Goal: Information Seeking & Learning: Learn about a topic

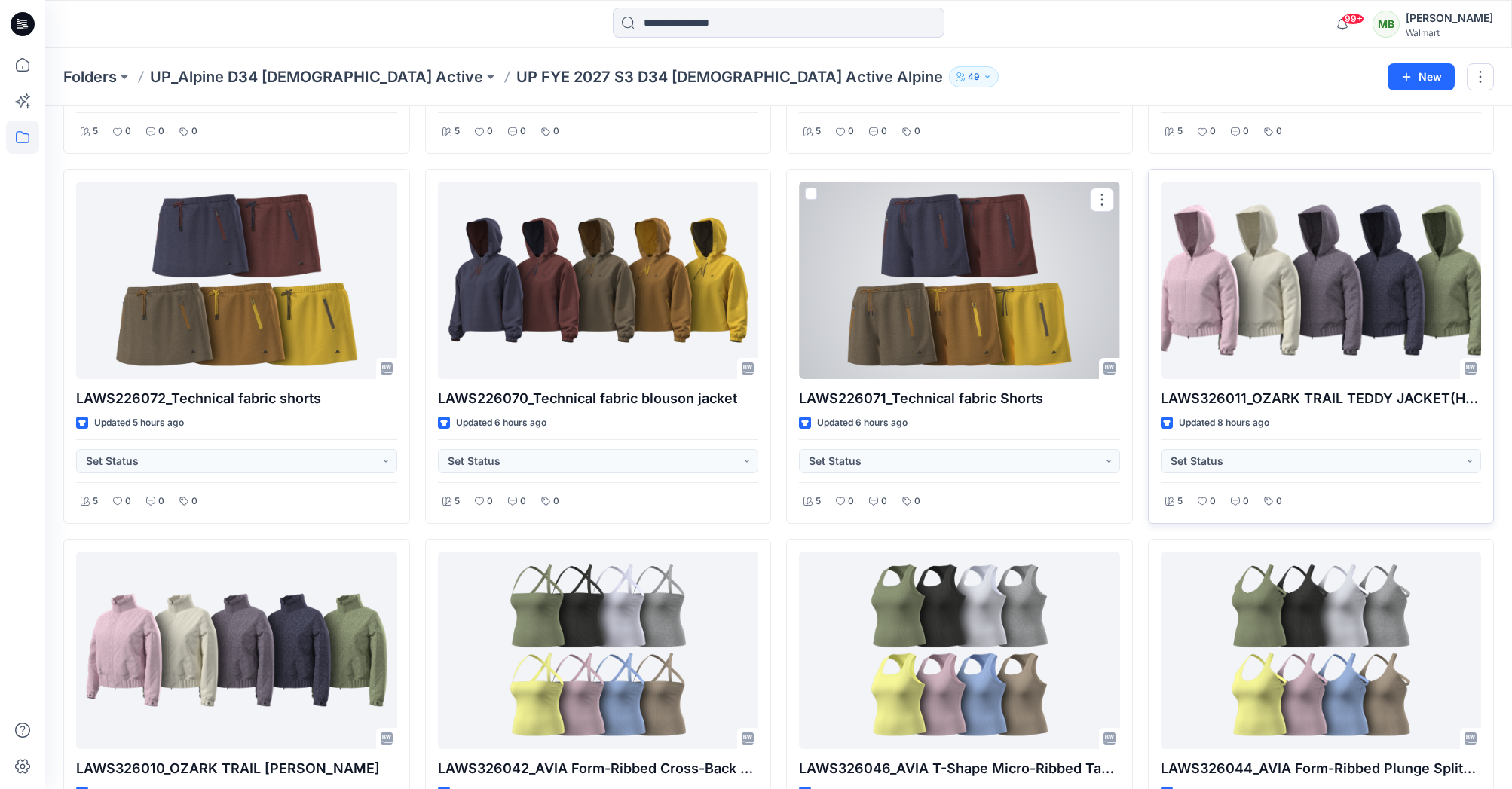
scroll to position [632, 0]
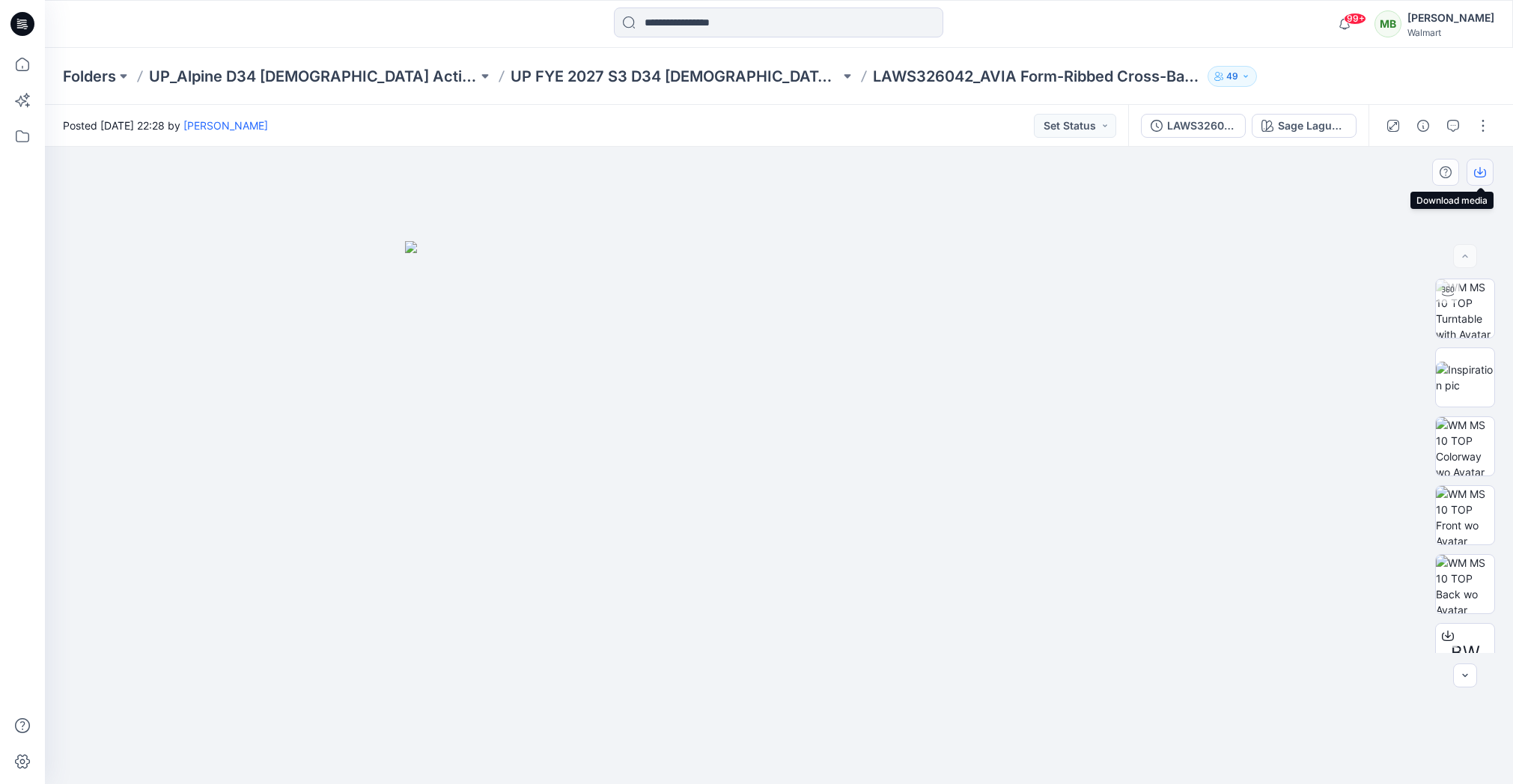
click at [1486, 170] on button "button" at bounding box center [1479, 172] width 27 height 27
click at [1308, 124] on div "Sage Lagume" at bounding box center [1312, 126] width 69 height 17
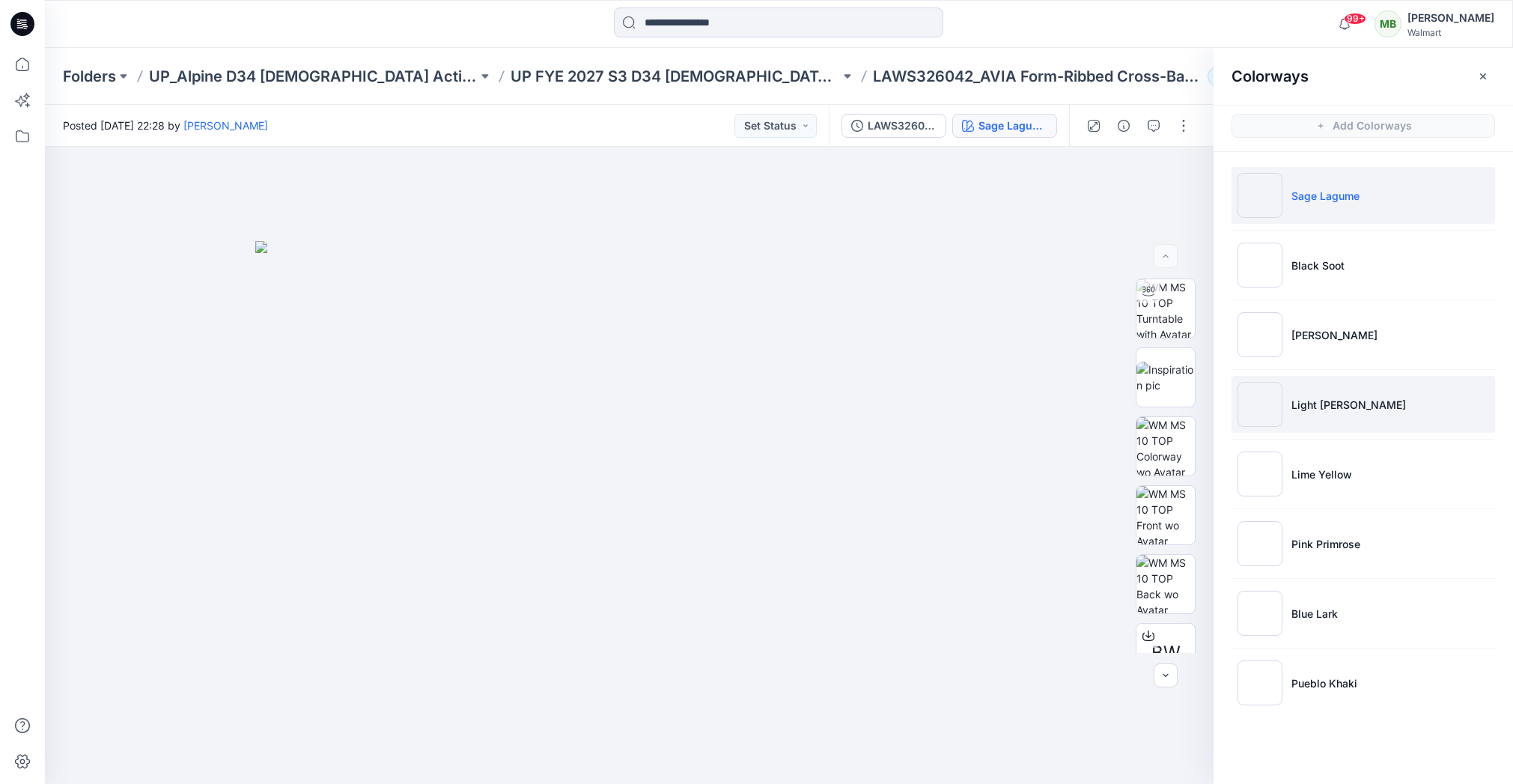
click at [1316, 413] on li "Light Grey Heather" at bounding box center [1363, 404] width 263 height 57
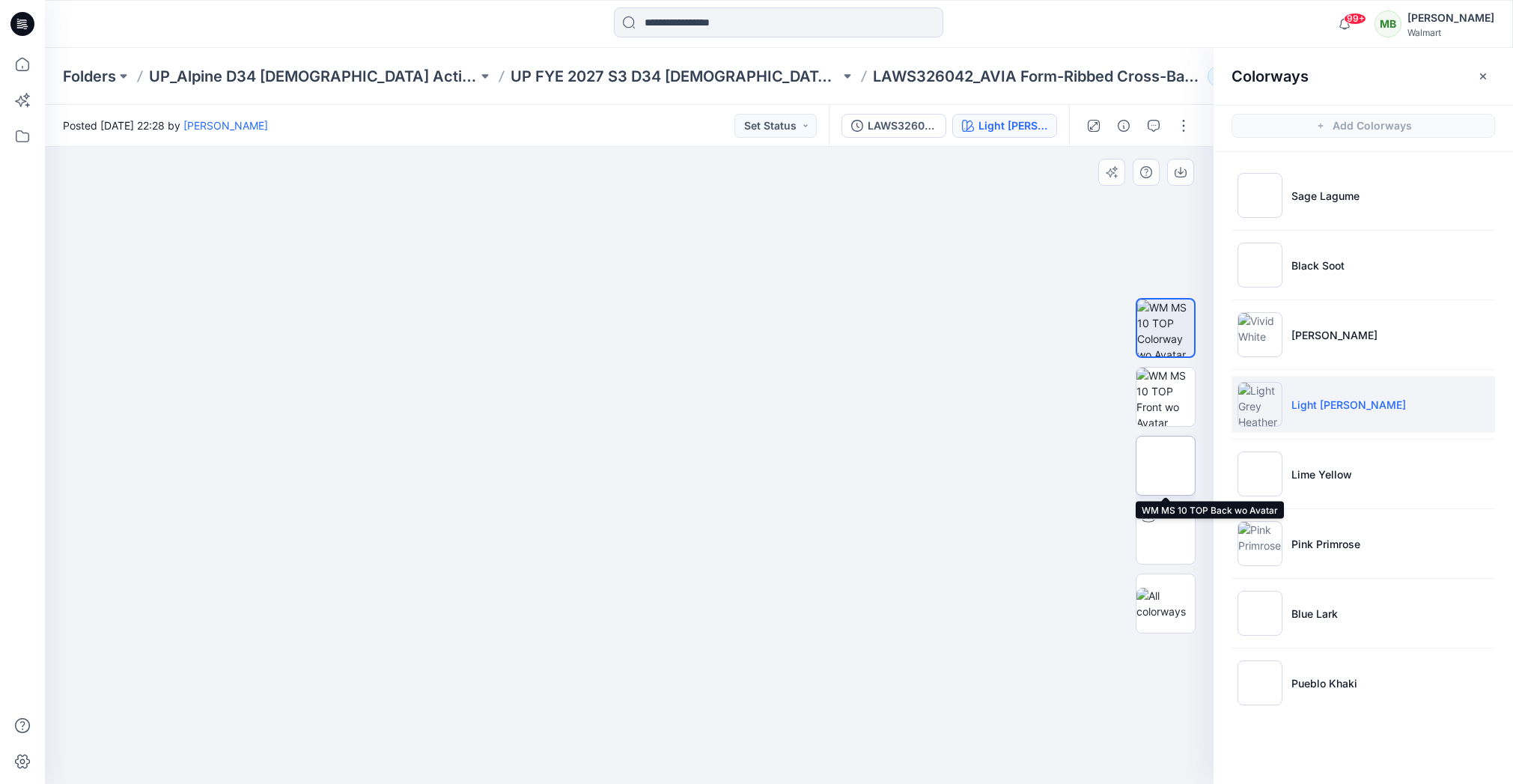
click at [1166, 466] on img at bounding box center [1166, 466] width 0 height 0
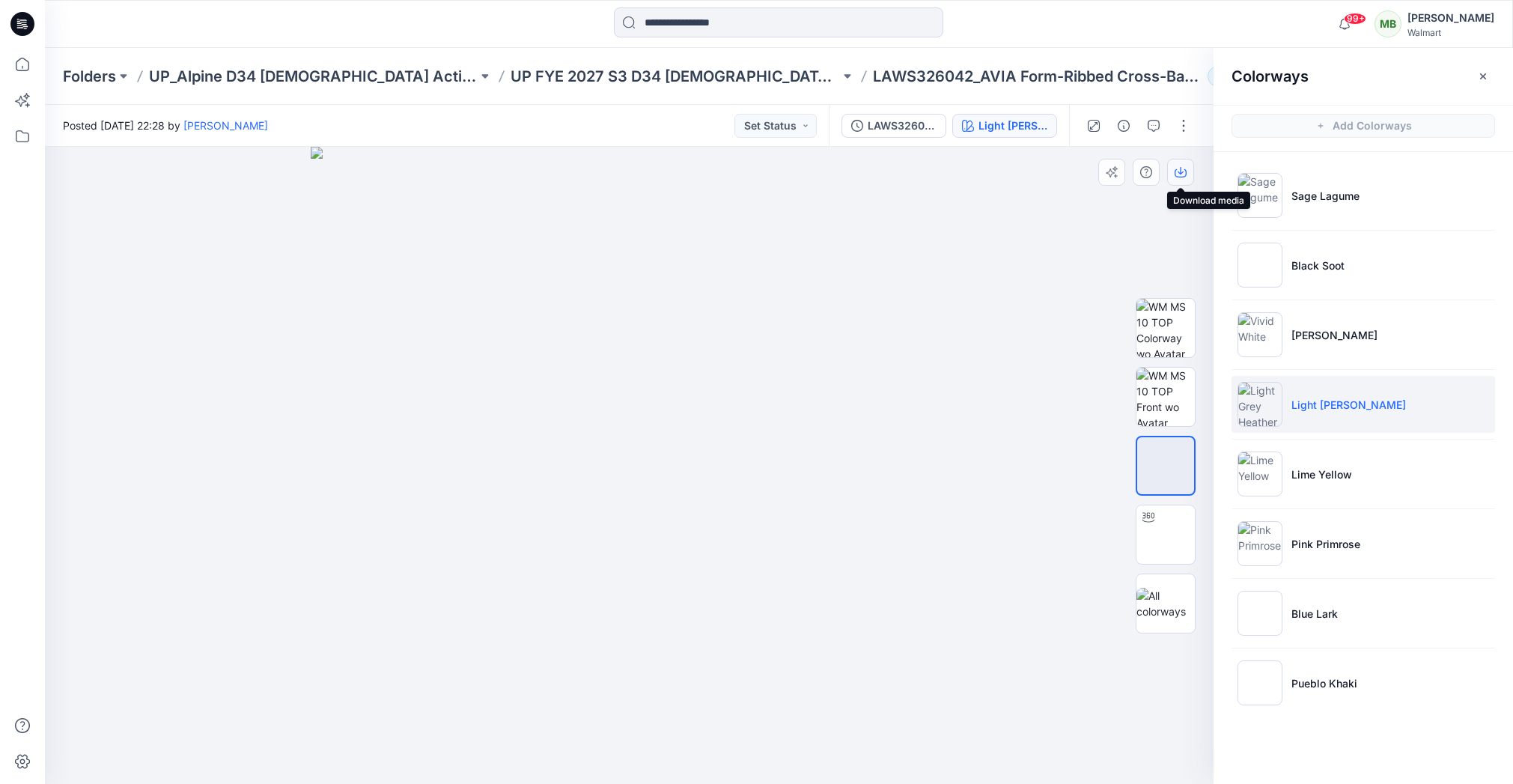
click at [1184, 171] on icon "button" at bounding box center [1180, 173] width 12 height 8
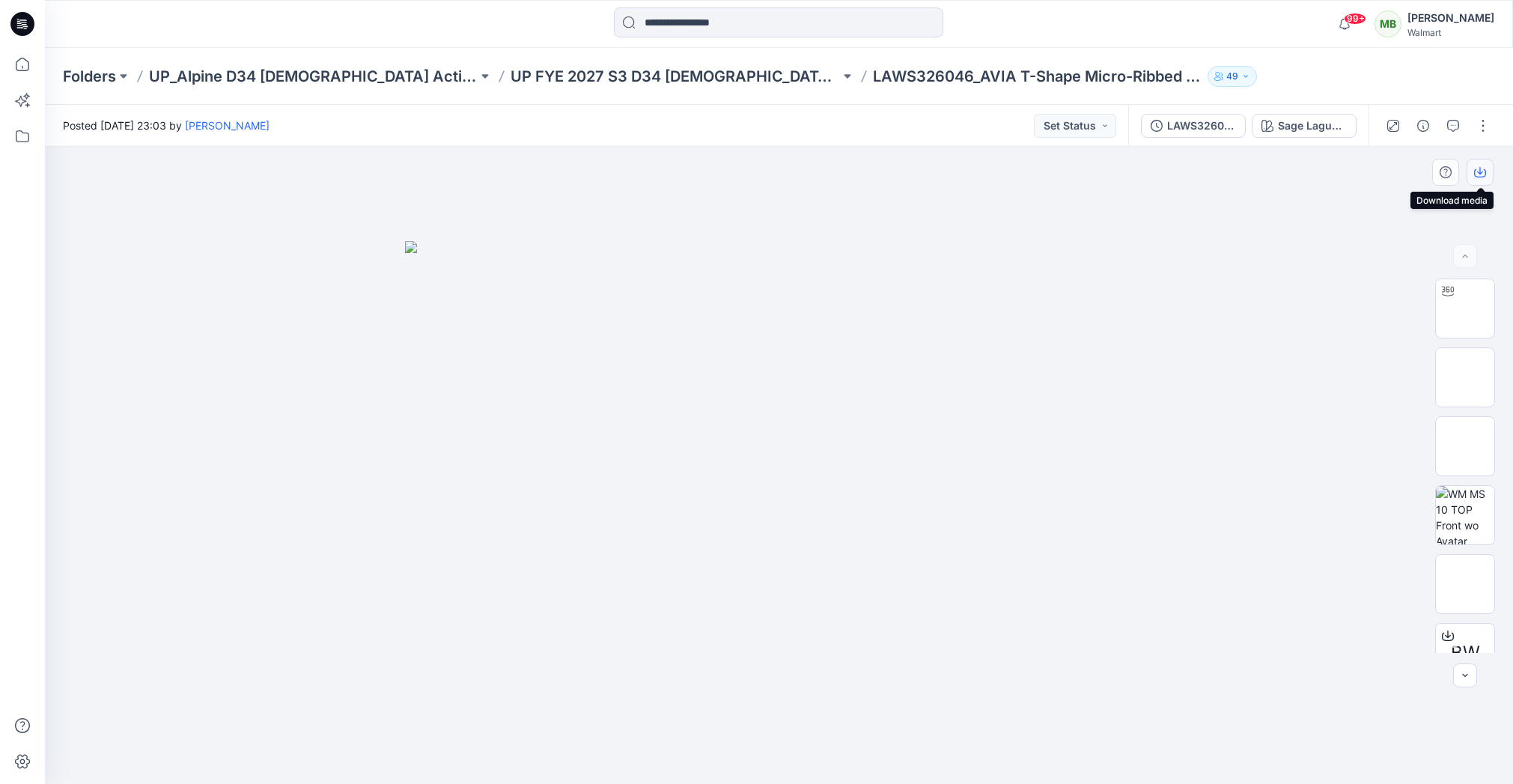
click at [1478, 165] on button "button" at bounding box center [1479, 172] width 27 height 27
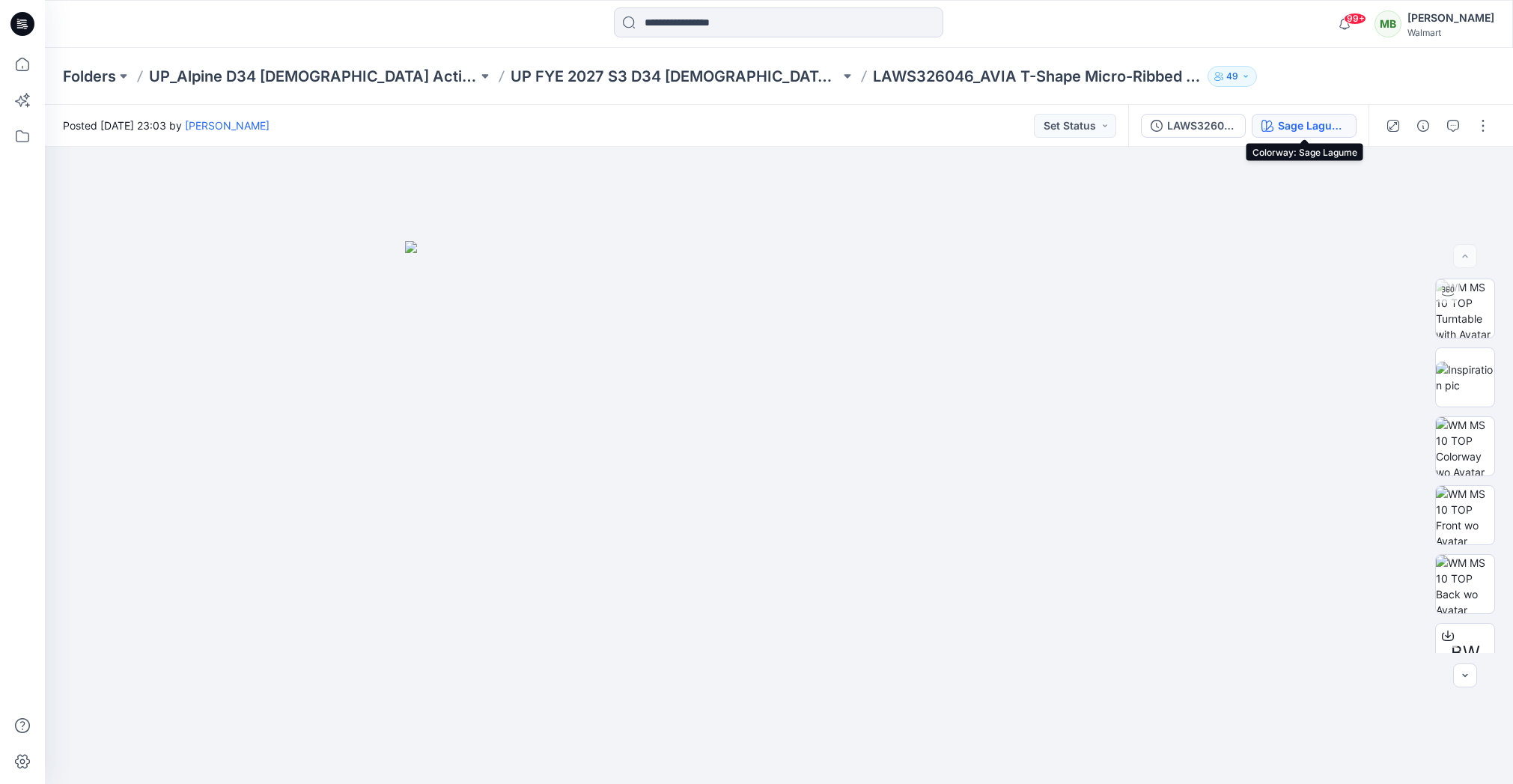
click at [1278, 123] on div "Sage Lagume" at bounding box center [1312, 126] width 69 height 17
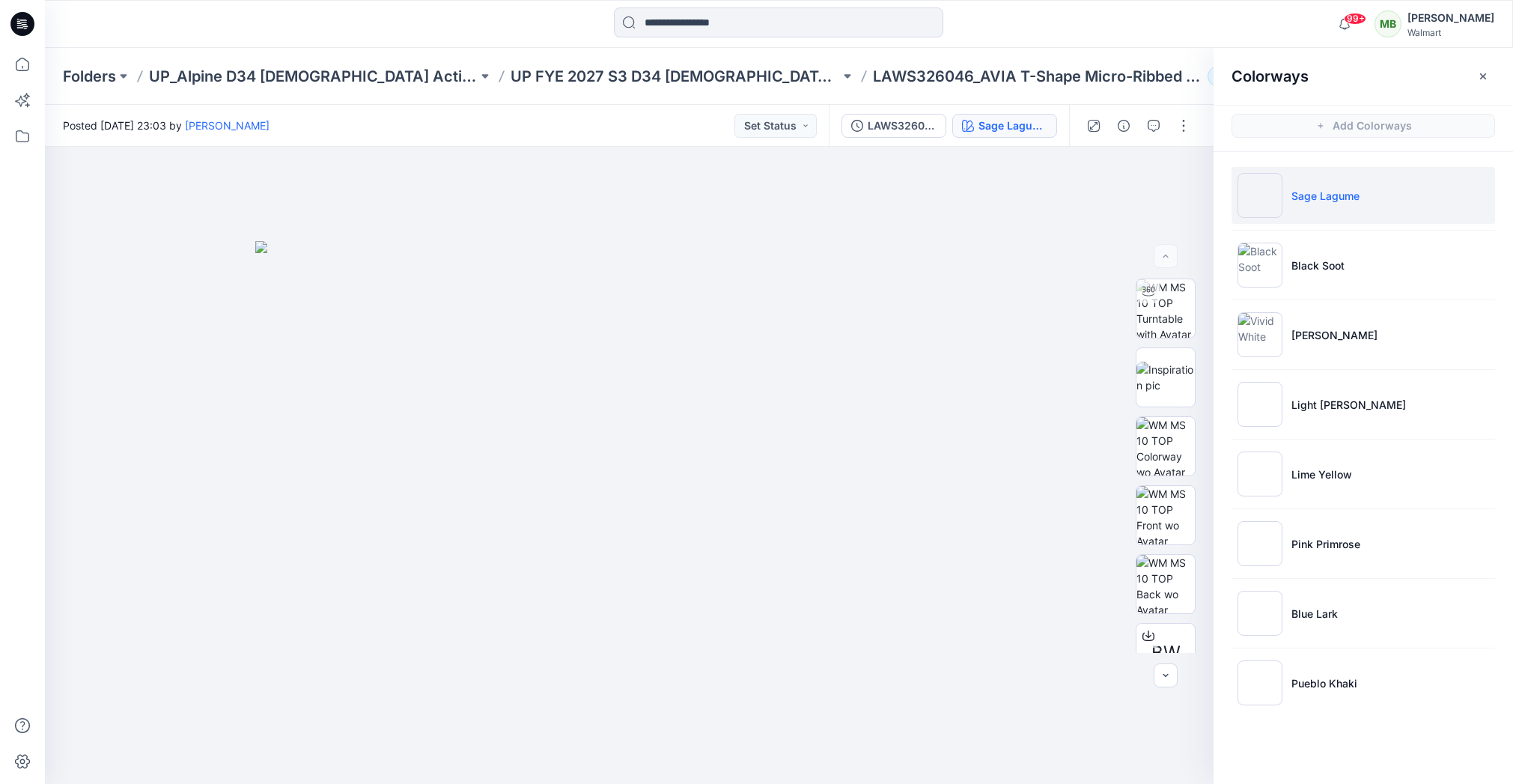
drag, startPoint x: 1315, startPoint y: 407, endPoint x: 1306, endPoint y: 371, distance: 37.1
click at [1315, 407] on p "Light [PERSON_NAME]" at bounding box center [1348, 404] width 115 height 16
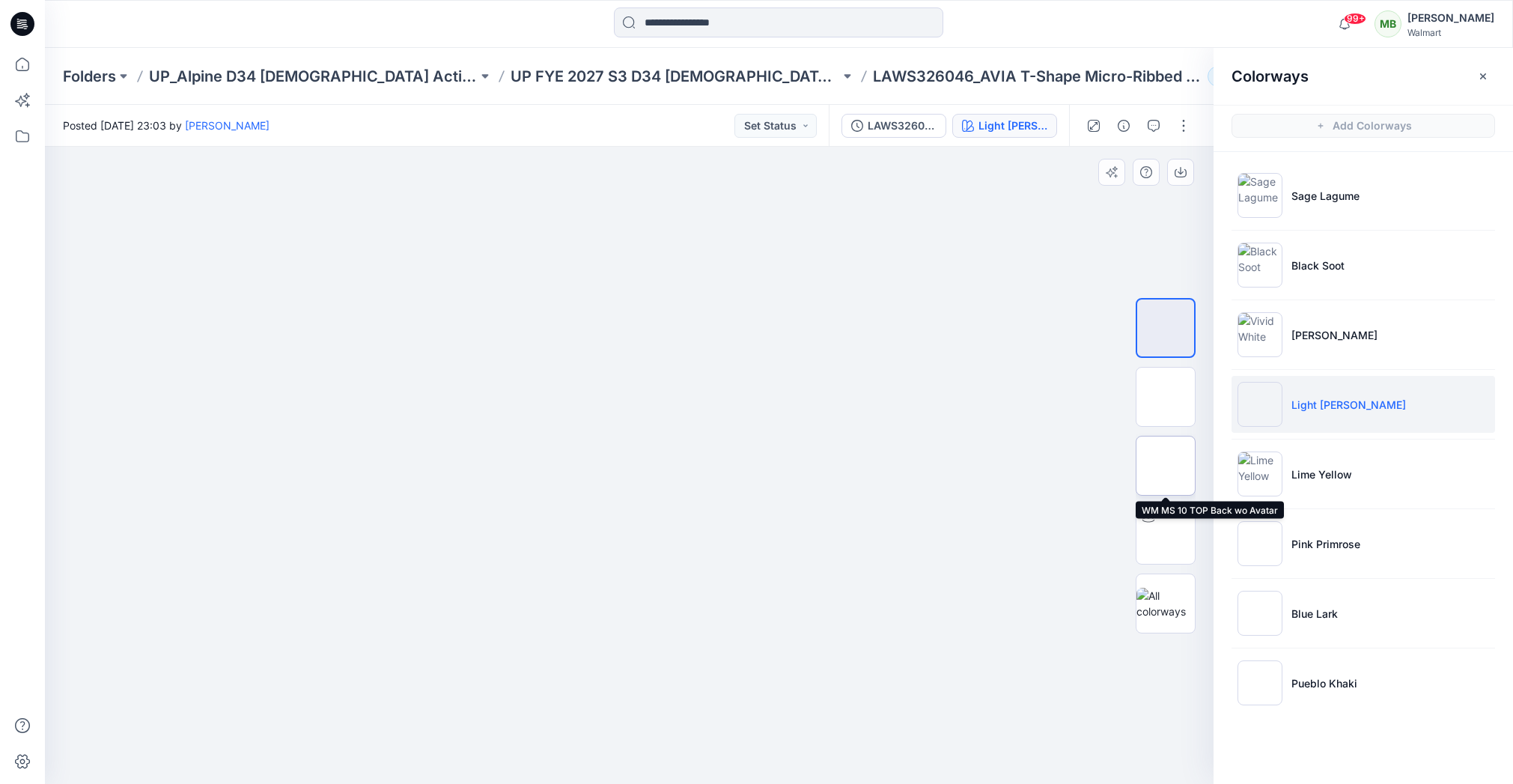
click at [1166, 466] on img at bounding box center [1166, 466] width 0 height 0
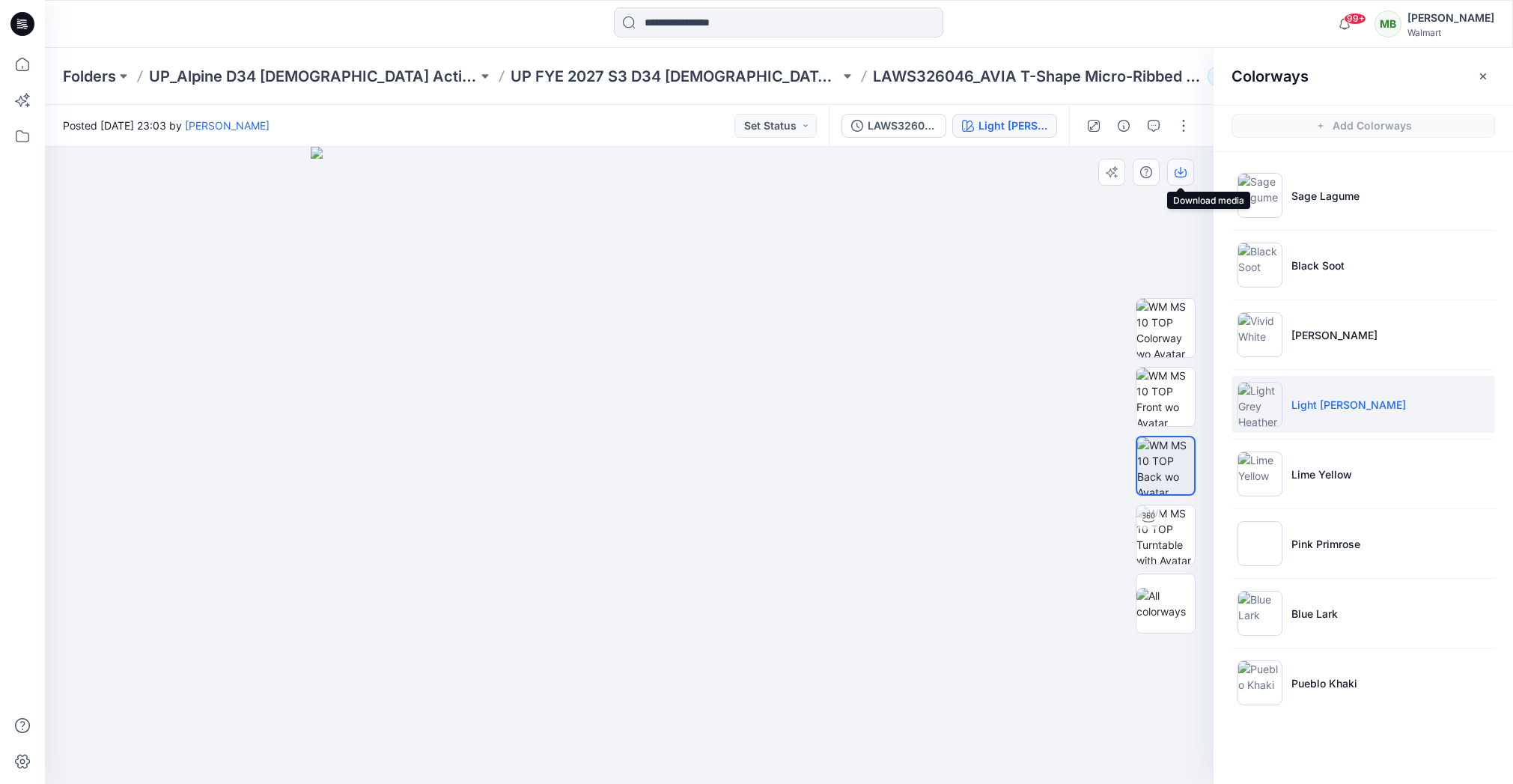
click at [1184, 177] on button "button" at bounding box center [1180, 172] width 27 height 27
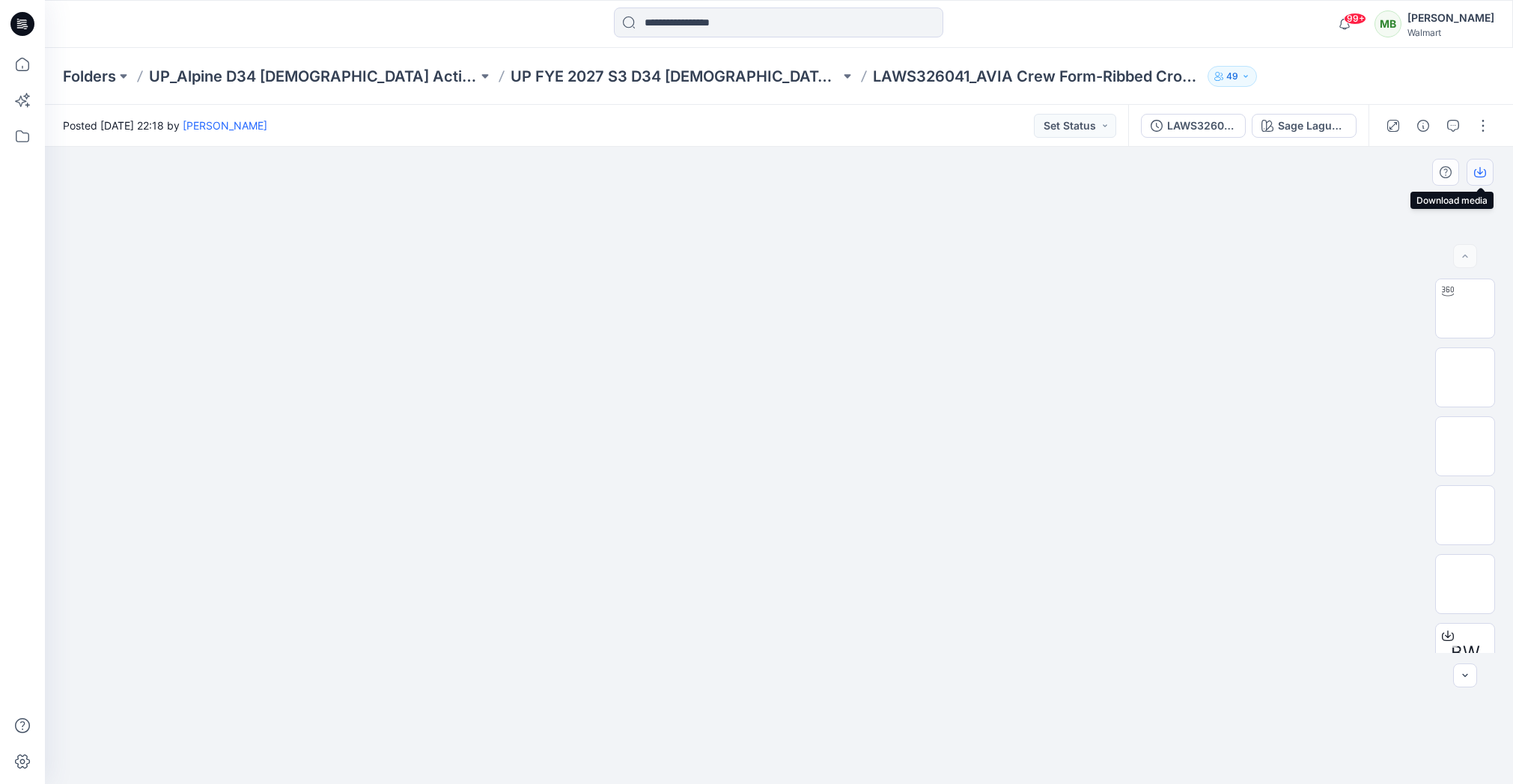
click at [1480, 177] on icon "button" at bounding box center [1479, 172] width 12 height 12
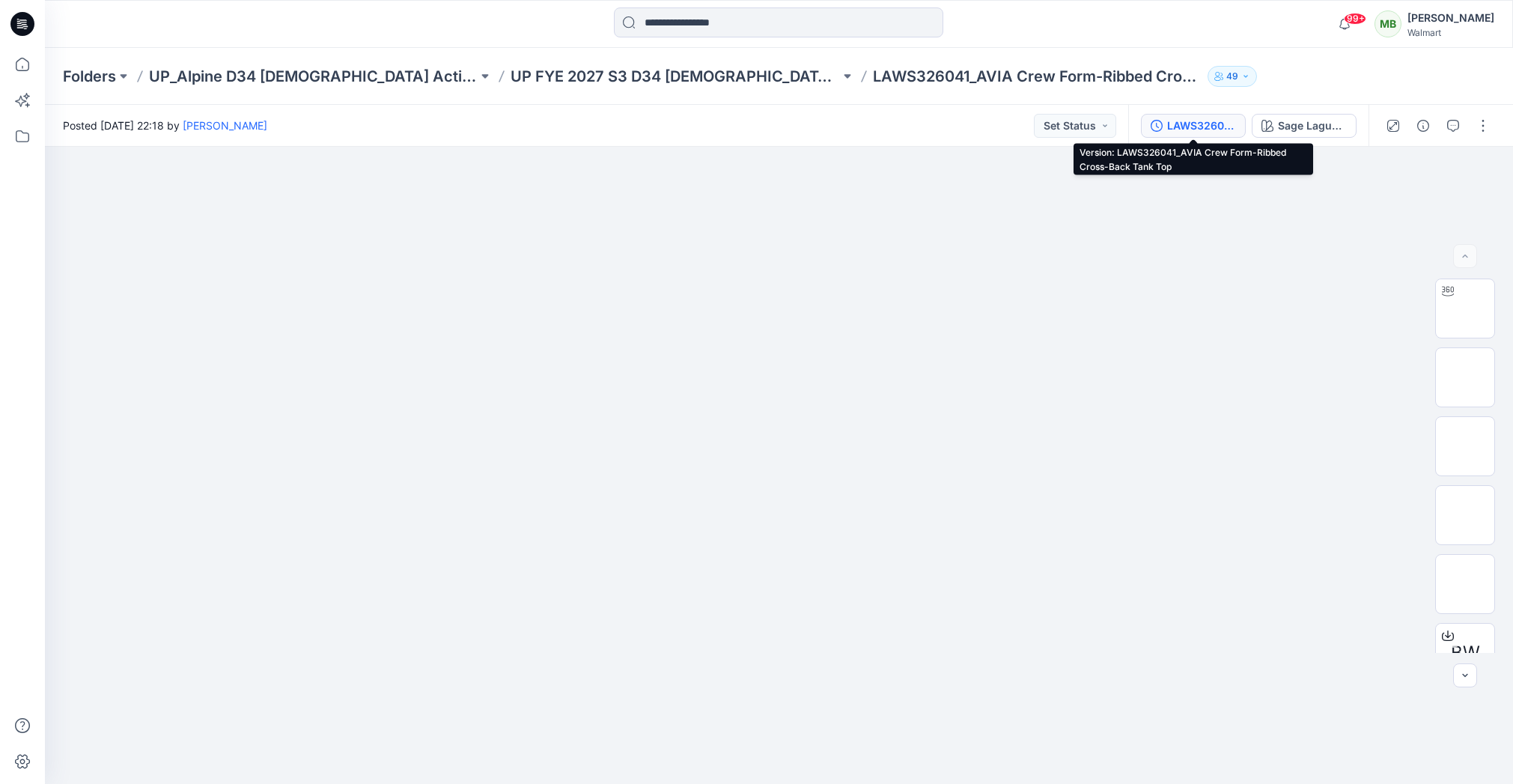
click at [1192, 131] on div "LAWS326041_AVIA Crew Form-Ribbed Cross-Back Tank Top" at bounding box center [1201, 126] width 69 height 17
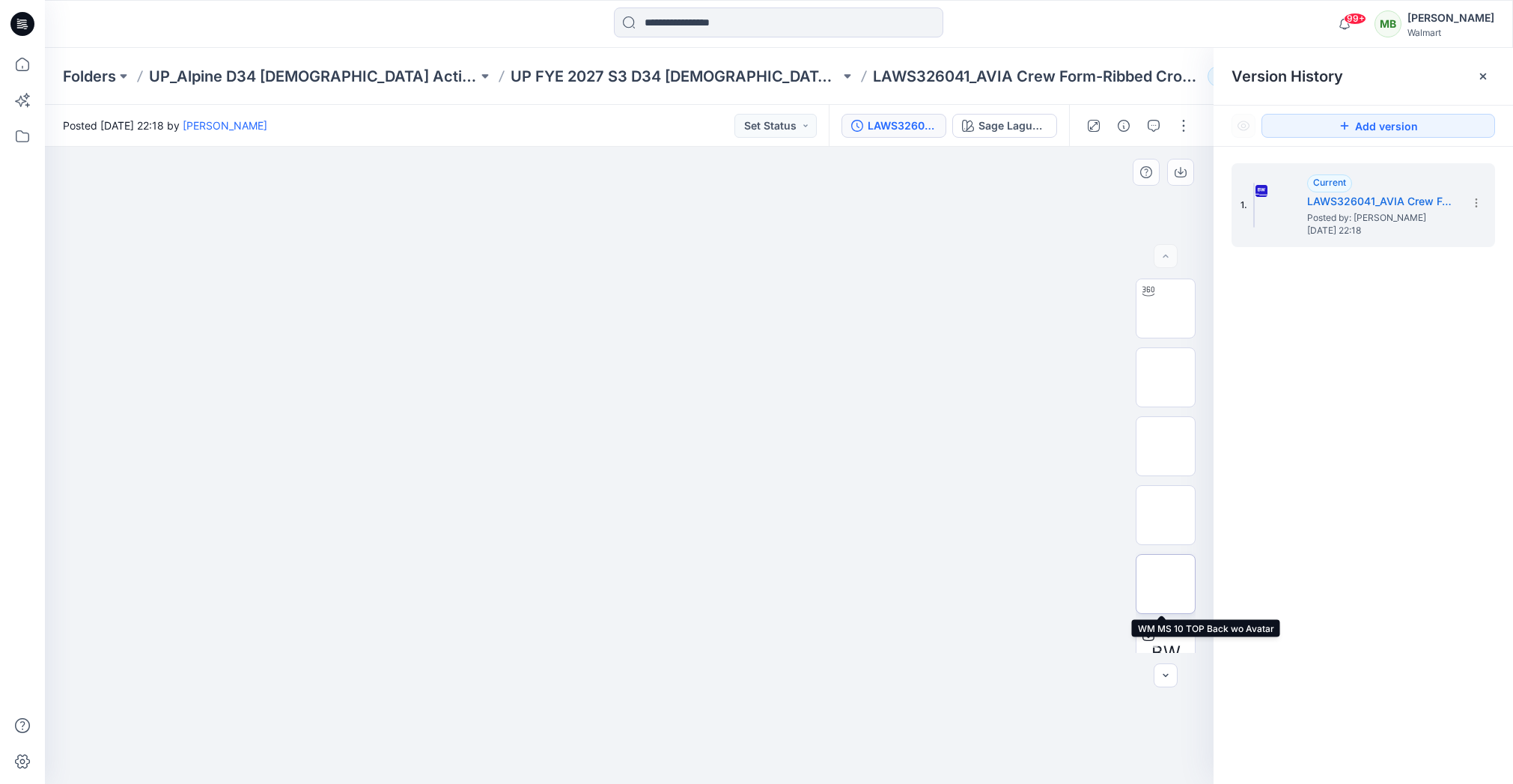
click at [1166, 583] on img at bounding box center [1166, 583] width 0 height 0
click at [1177, 176] on icon "button" at bounding box center [1180, 173] width 12 height 8
click at [992, 127] on div "Sage Lagume" at bounding box center [1013, 126] width 69 height 17
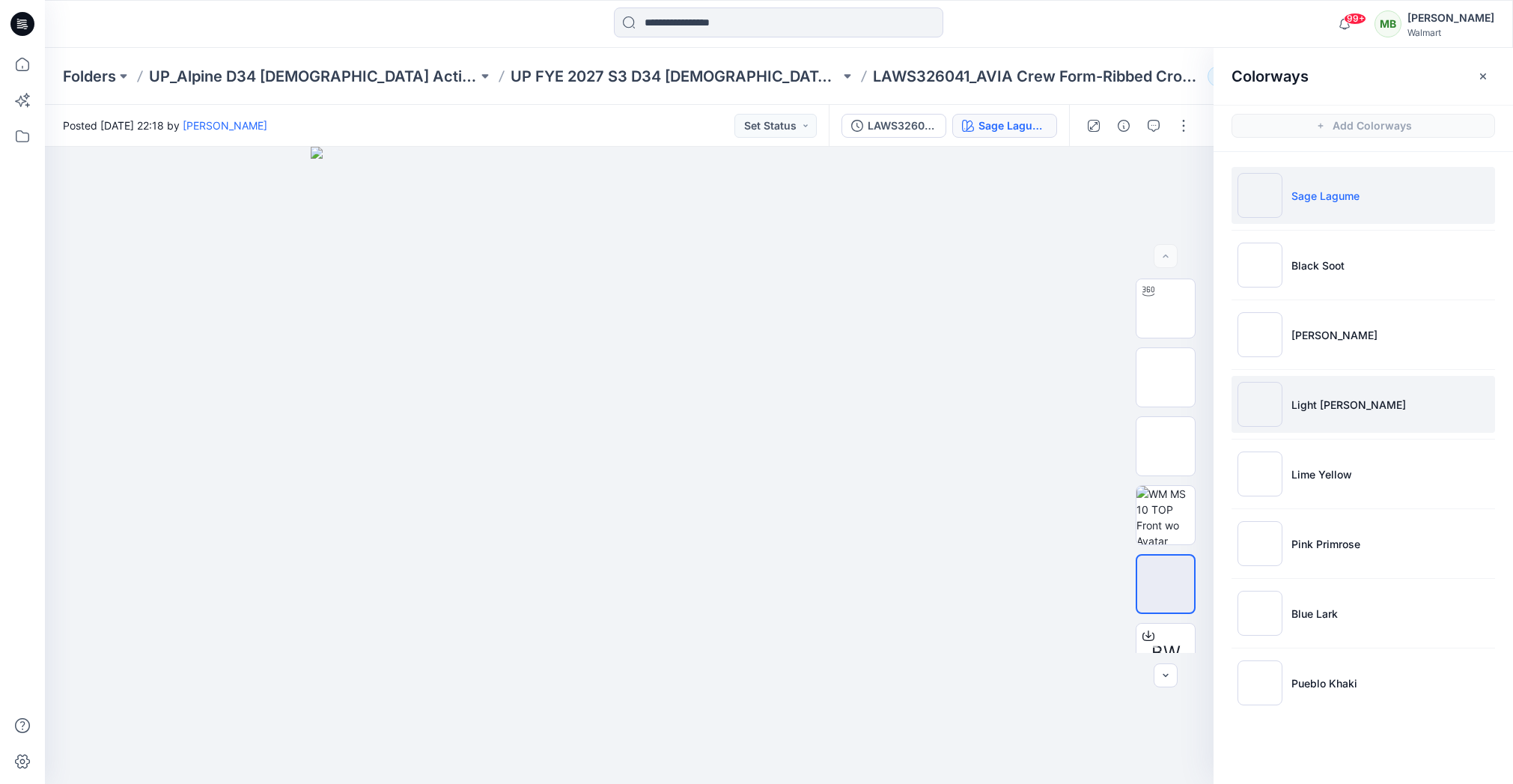
click at [1296, 399] on p "Light [PERSON_NAME]" at bounding box center [1348, 404] width 115 height 16
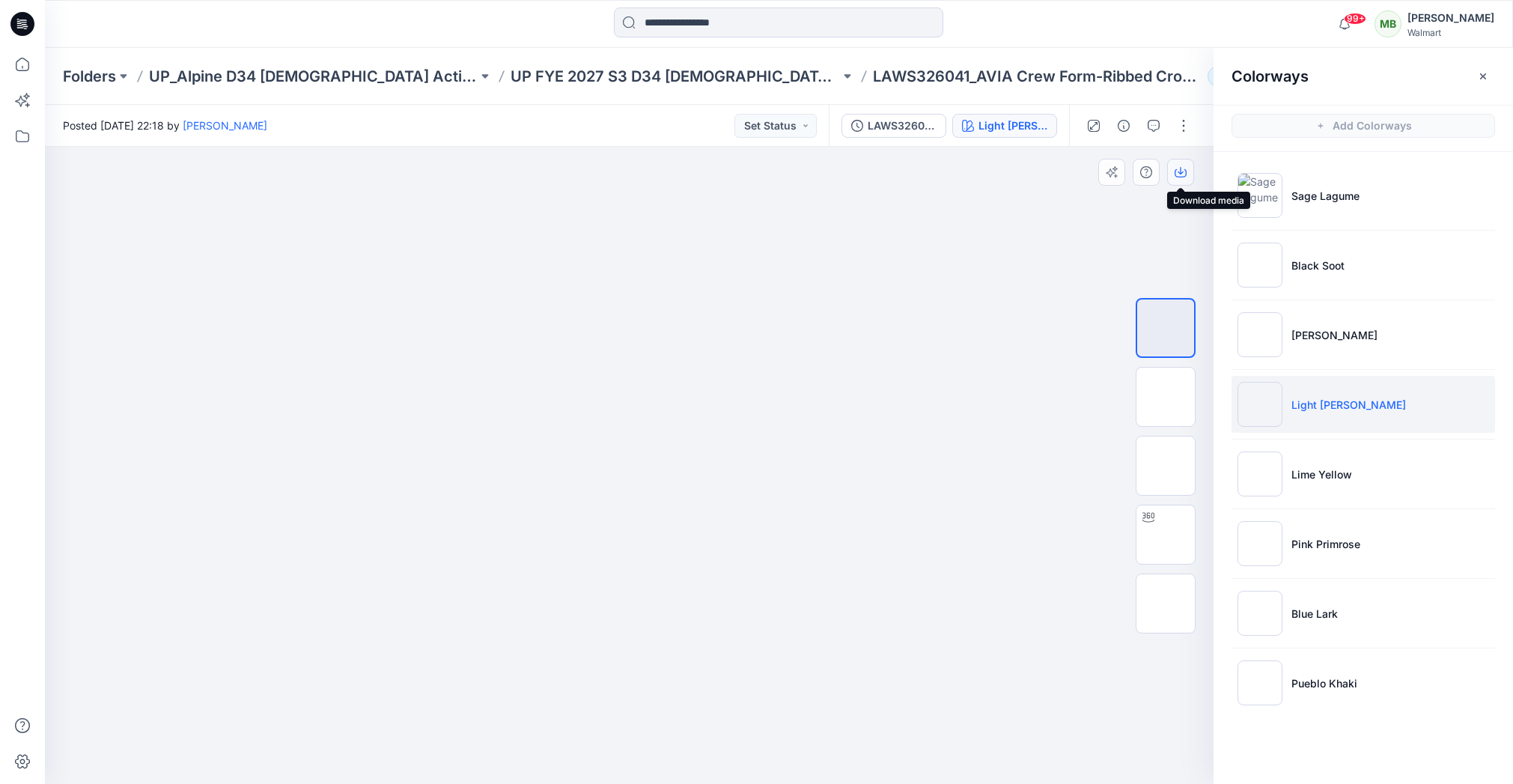
click at [1184, 175] on icon "button" at bounding box center [1180, 173] width 12 height 8
click at [1166, 466] on img at bounding box center [1166, 466] width 0 height 0
click at [1186, 168] on button "button" at bounding box center [1180, 172] width 27 height 27
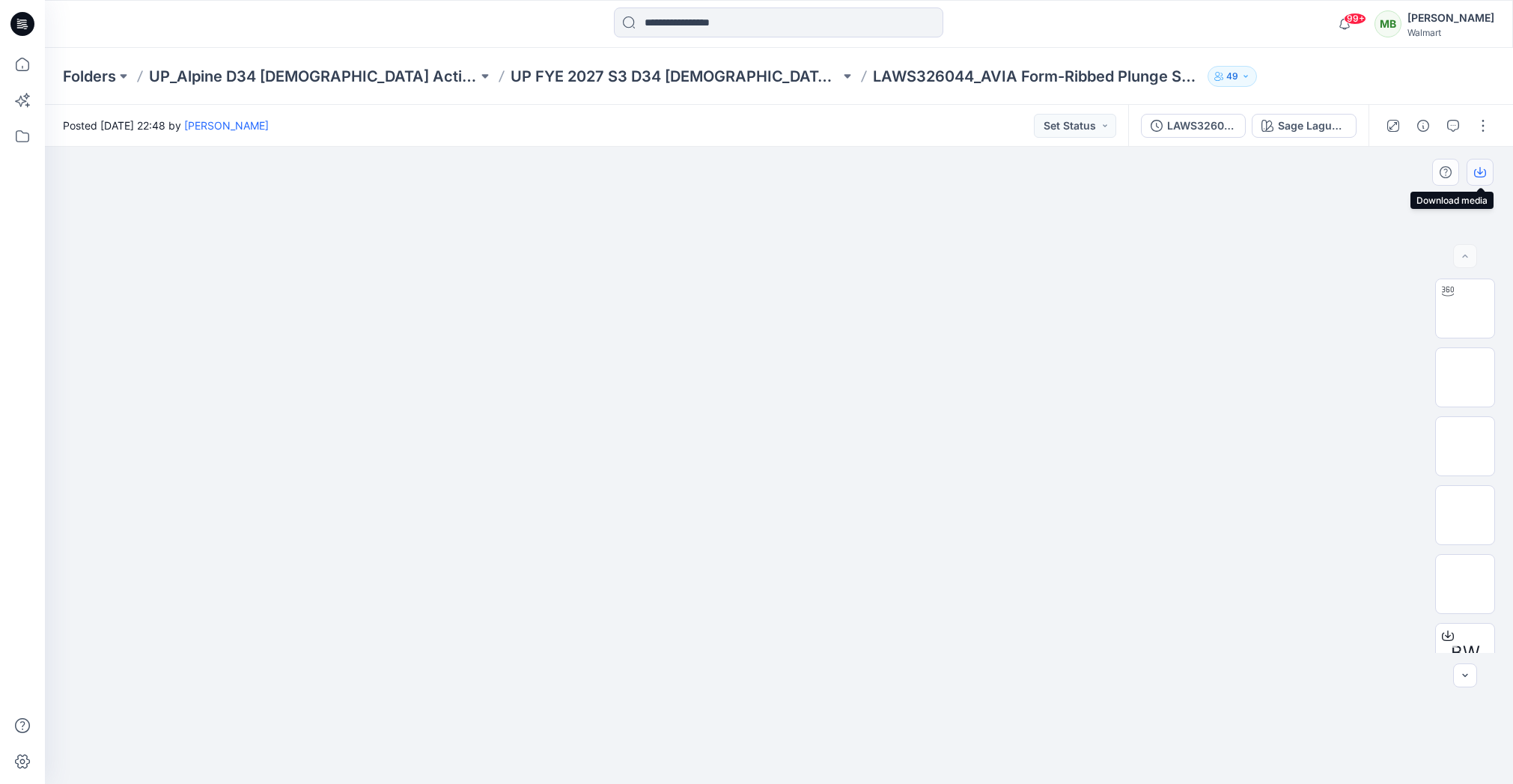
click at [1481, 168] on icon "button" at bounding box center [1479, 172] width 12 height 12
click at [1321, 123] on div "Sage Lagume" at bounding box center [1312, 126] width 69 height 17
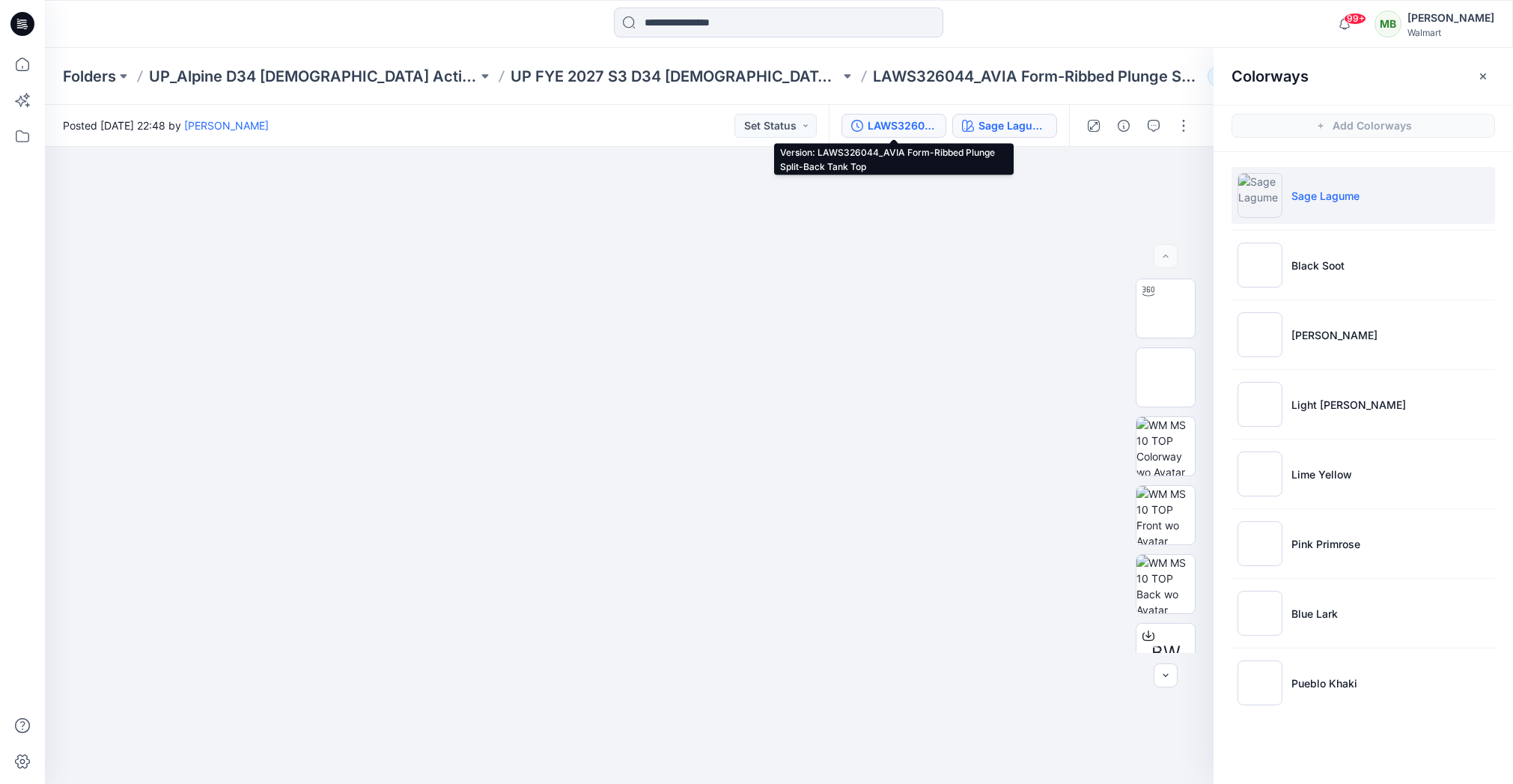
click at [913, 119] on div "LAWS326044_AVIA Form-Ribbed Plunge Split-Back Tank Top" at bounding box center [902, 126] width 69 height 17
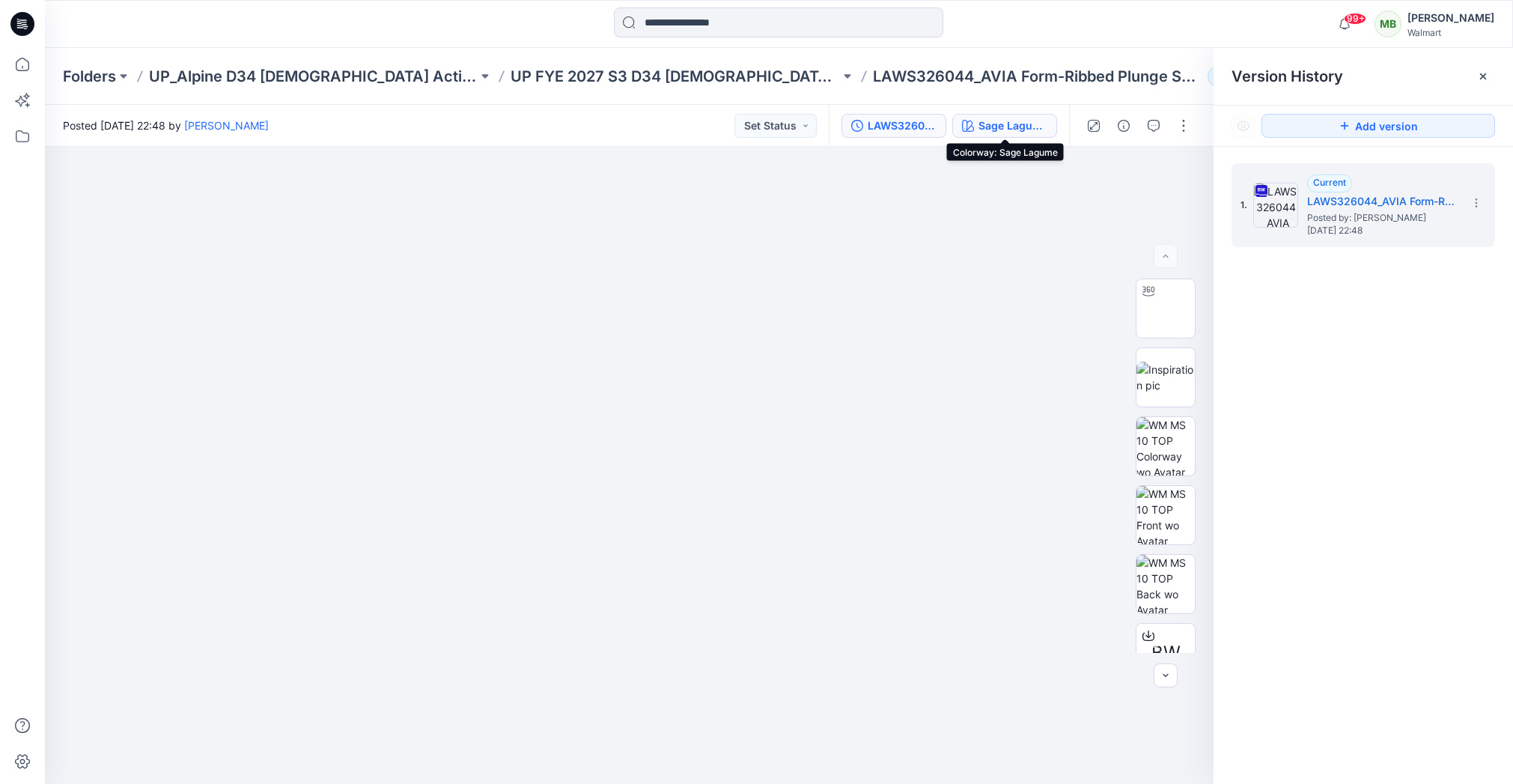
click at [988, 130] on div "Sage Lagume" at bounding box center [1013, 126] width 69 height 17
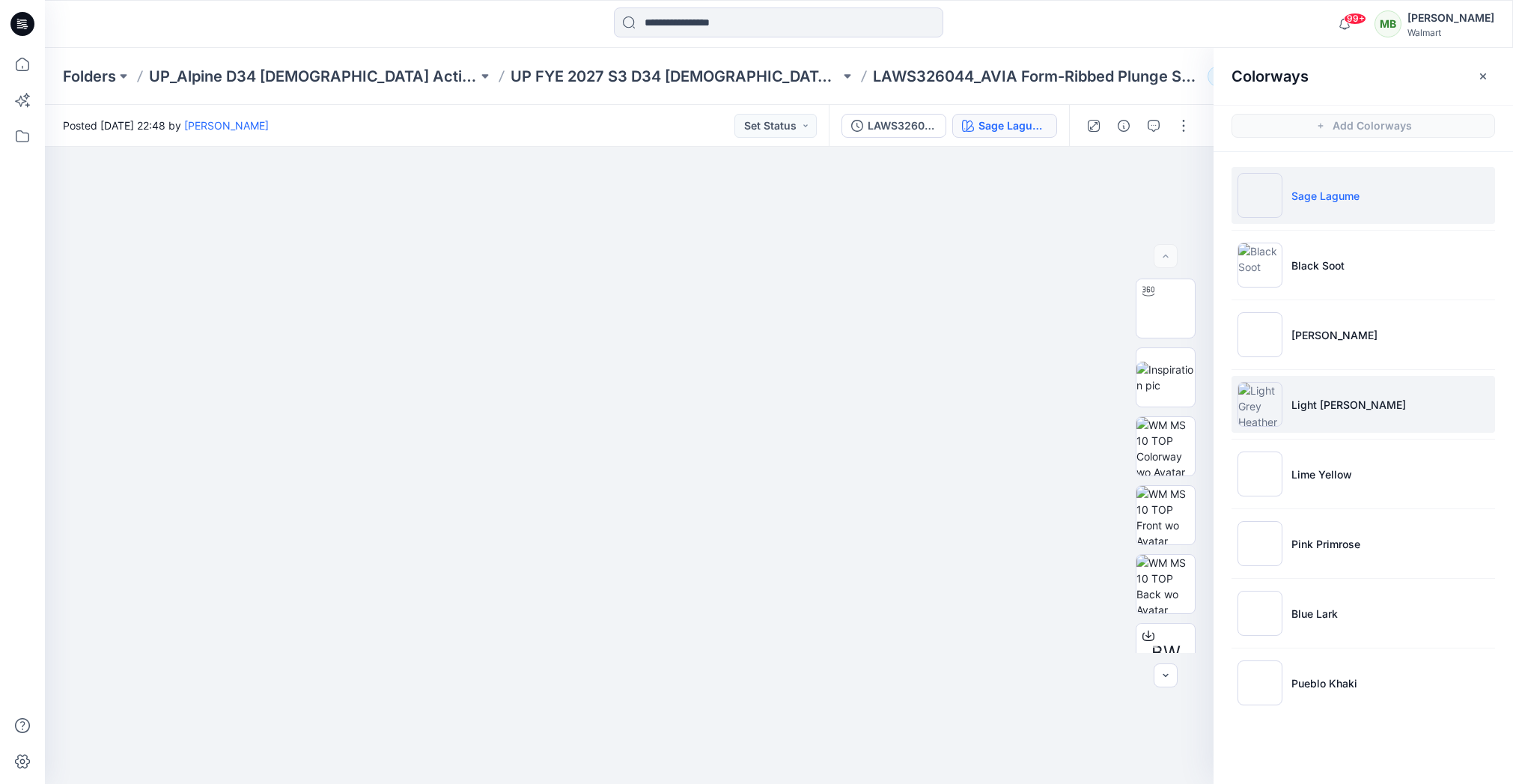
click at [1289, 390] on li "Light [PERSON_NAME]" at bounding box center [1363, 404] width 263 height 57
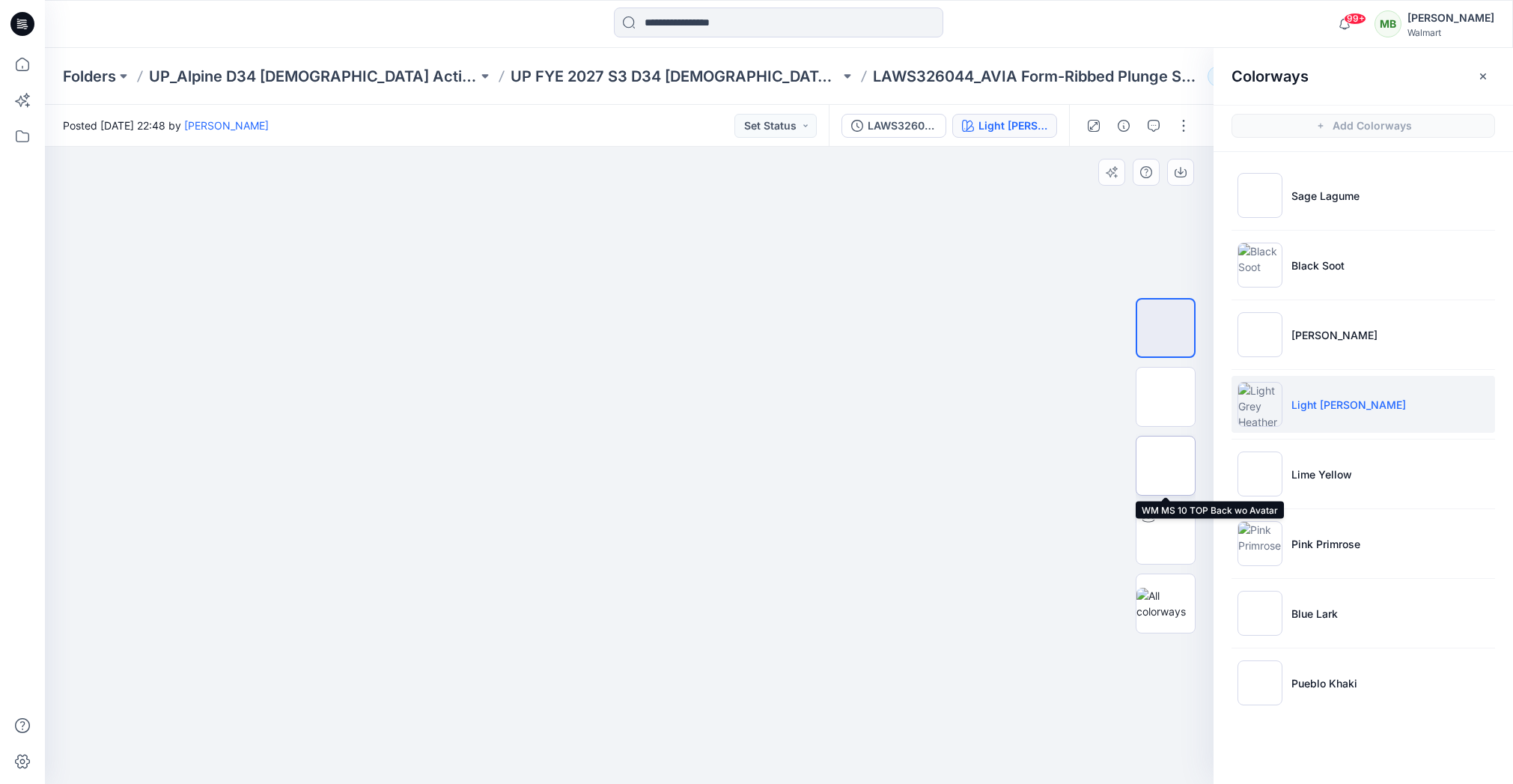
click at [1166, 466] on img at bounding box center [1166, 466] width 0 height 0
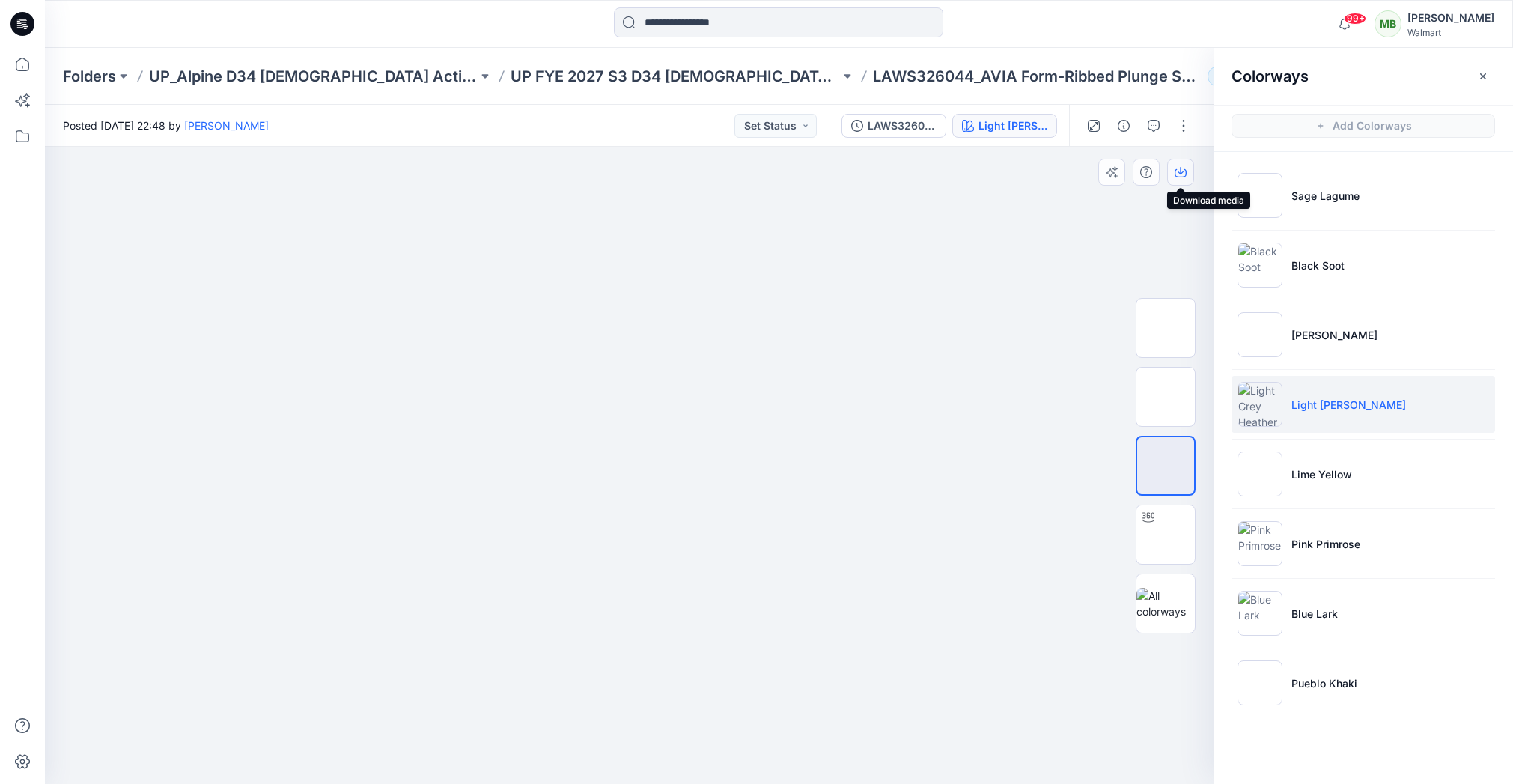
click at [1173, 176] on button "button" at bounding box center [1180, 172] width 27 height 27
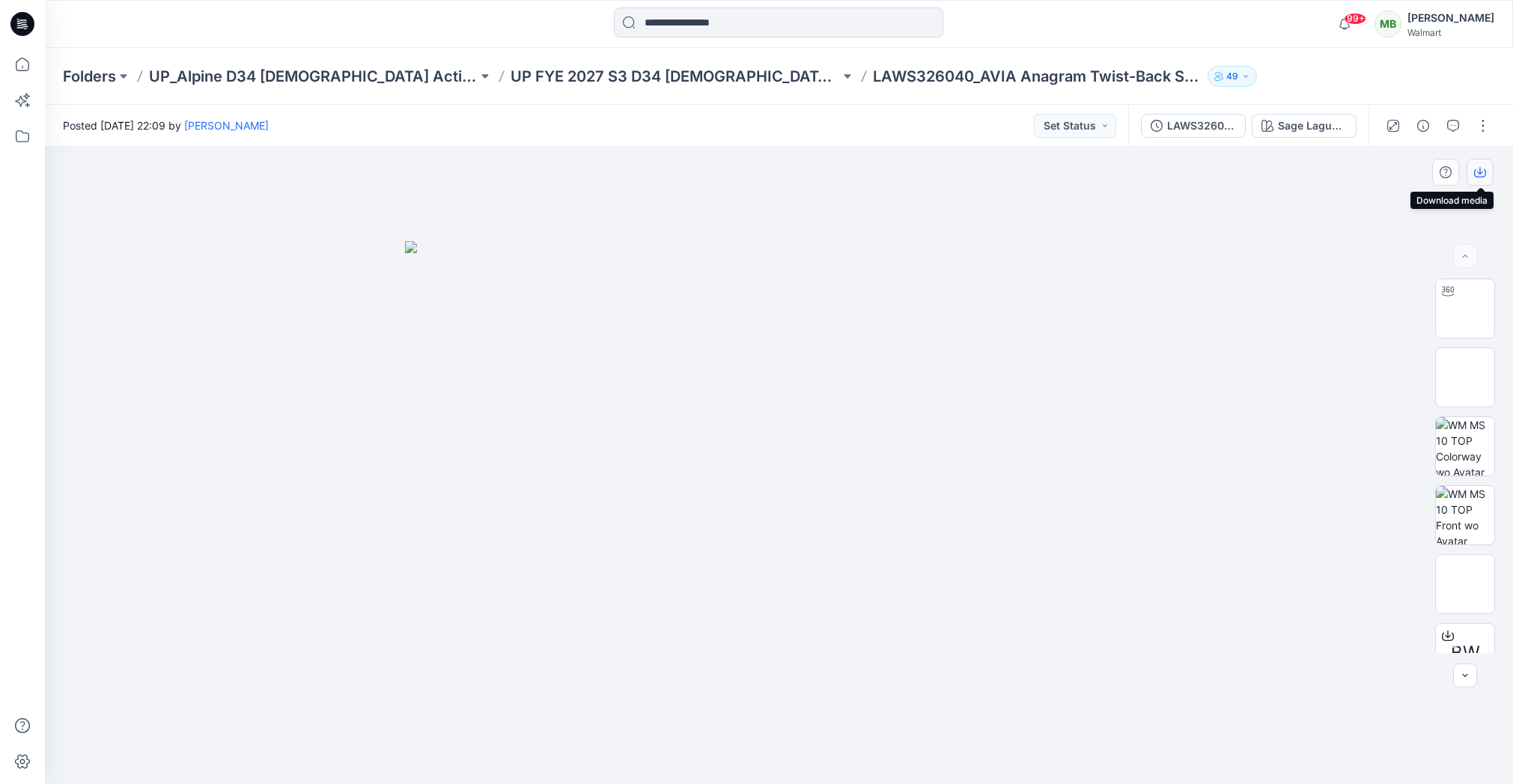
click at [1481, 173] on icon "button" at bounding box center [1479, 172] width 12 height 12
click at [1316, 131] on div "Sage Lagume" at bounding box center [1312, 126] width 69 height 17
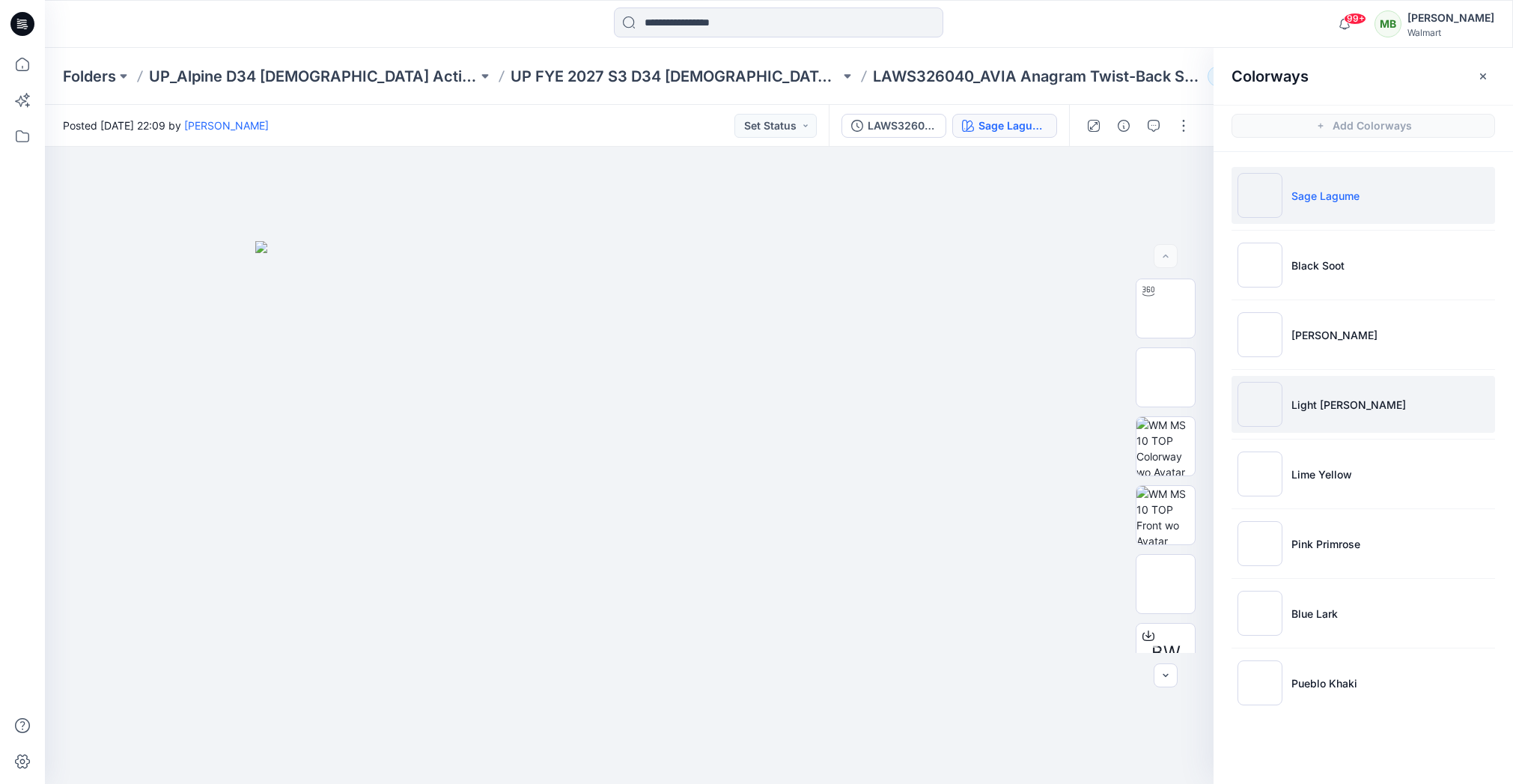
click at [1297, 397] on p "Light [PERSON_NAME]" at bounding box center [1348, 404] width 115 height 16
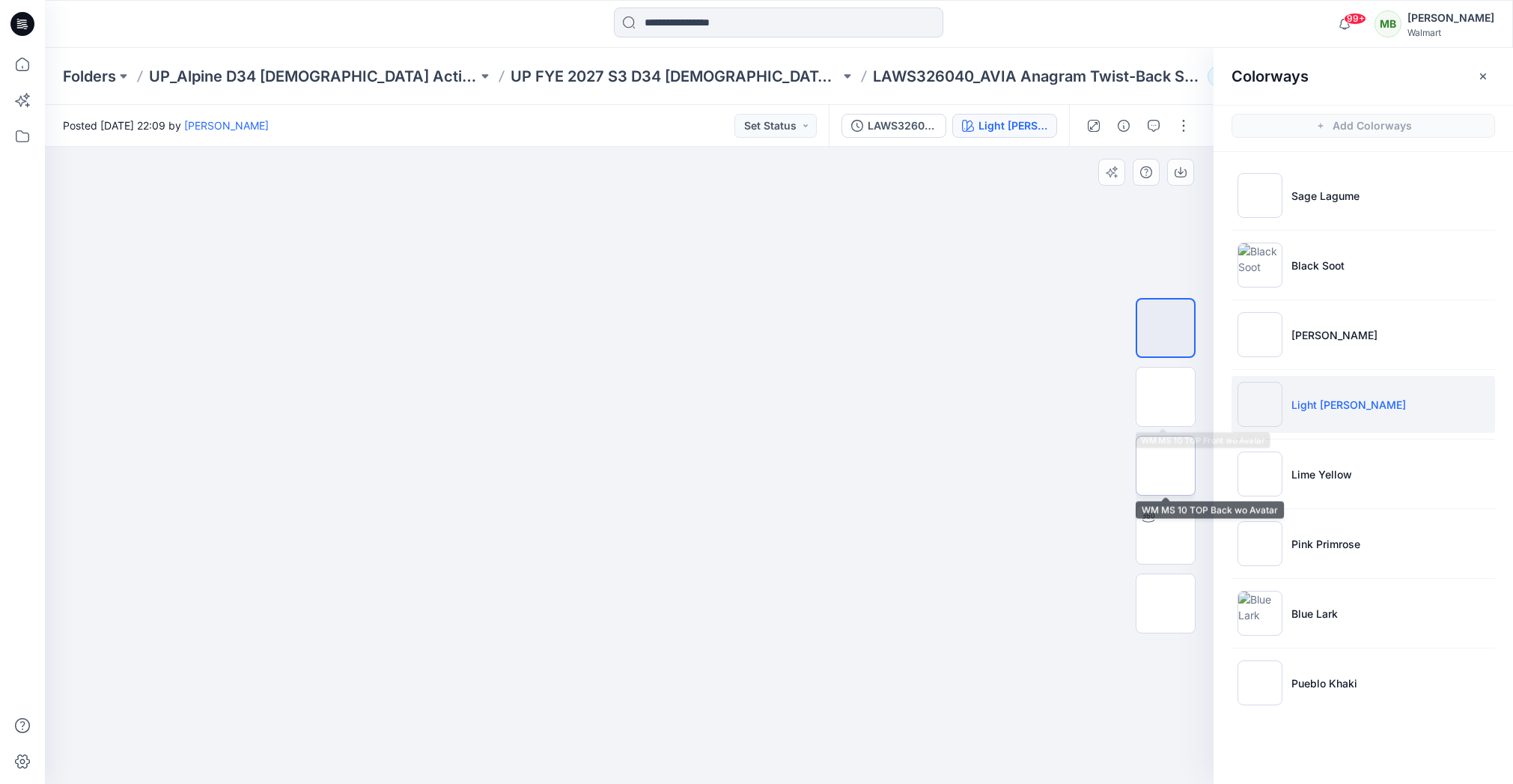
click at [1166, 466] on img at bounding box center [1166, 466] width 0 height 0
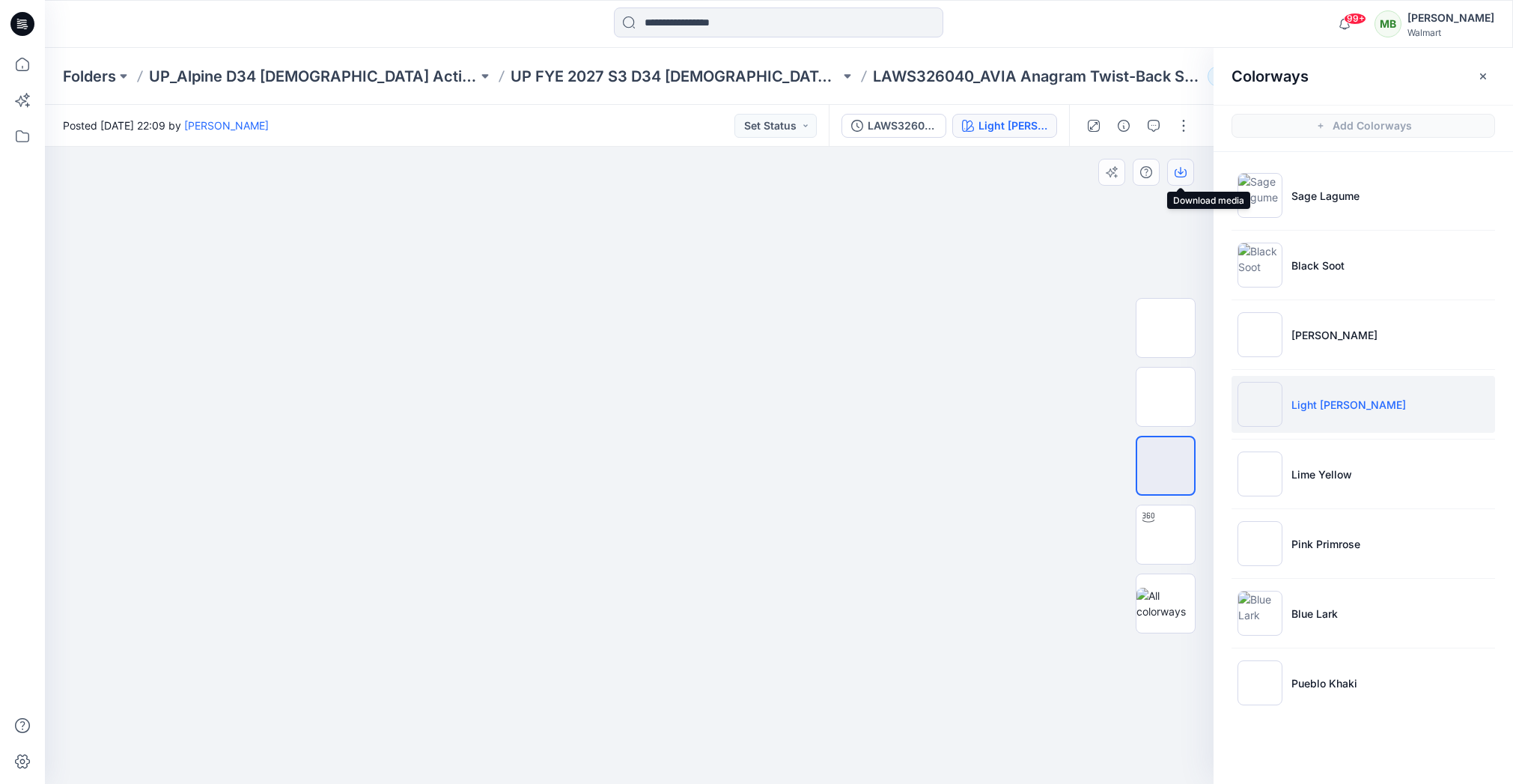
click at [1187, 176] on button "button" at bounding box center [1180, 172] width 27 height 27
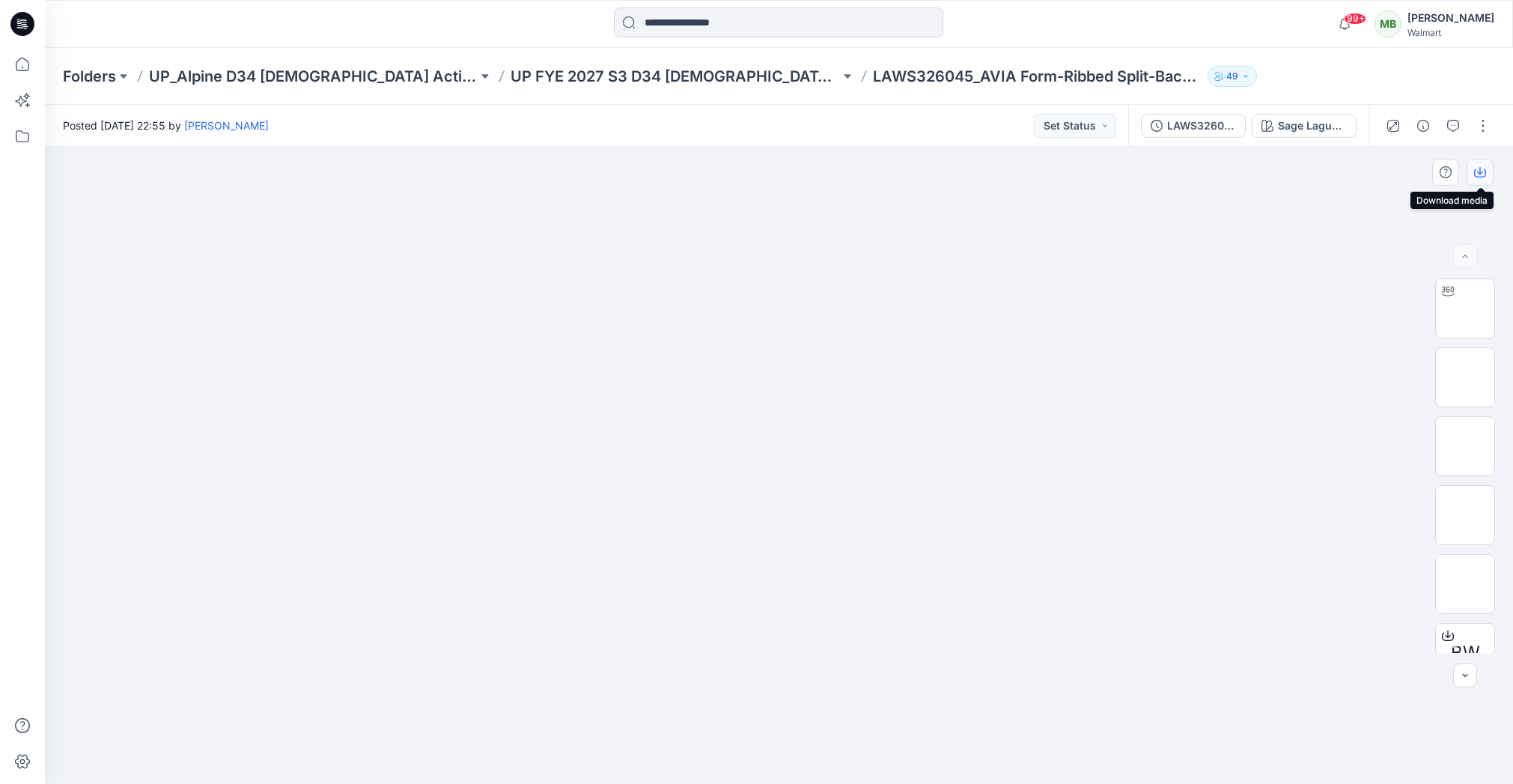
click at [1478, 174] on icon "button" at bounding box center [1479, 172] width 12 height 12
click at [1310, 119] on div "Sage Lagume" at bounding box center [1312, 126] width 69 height 17
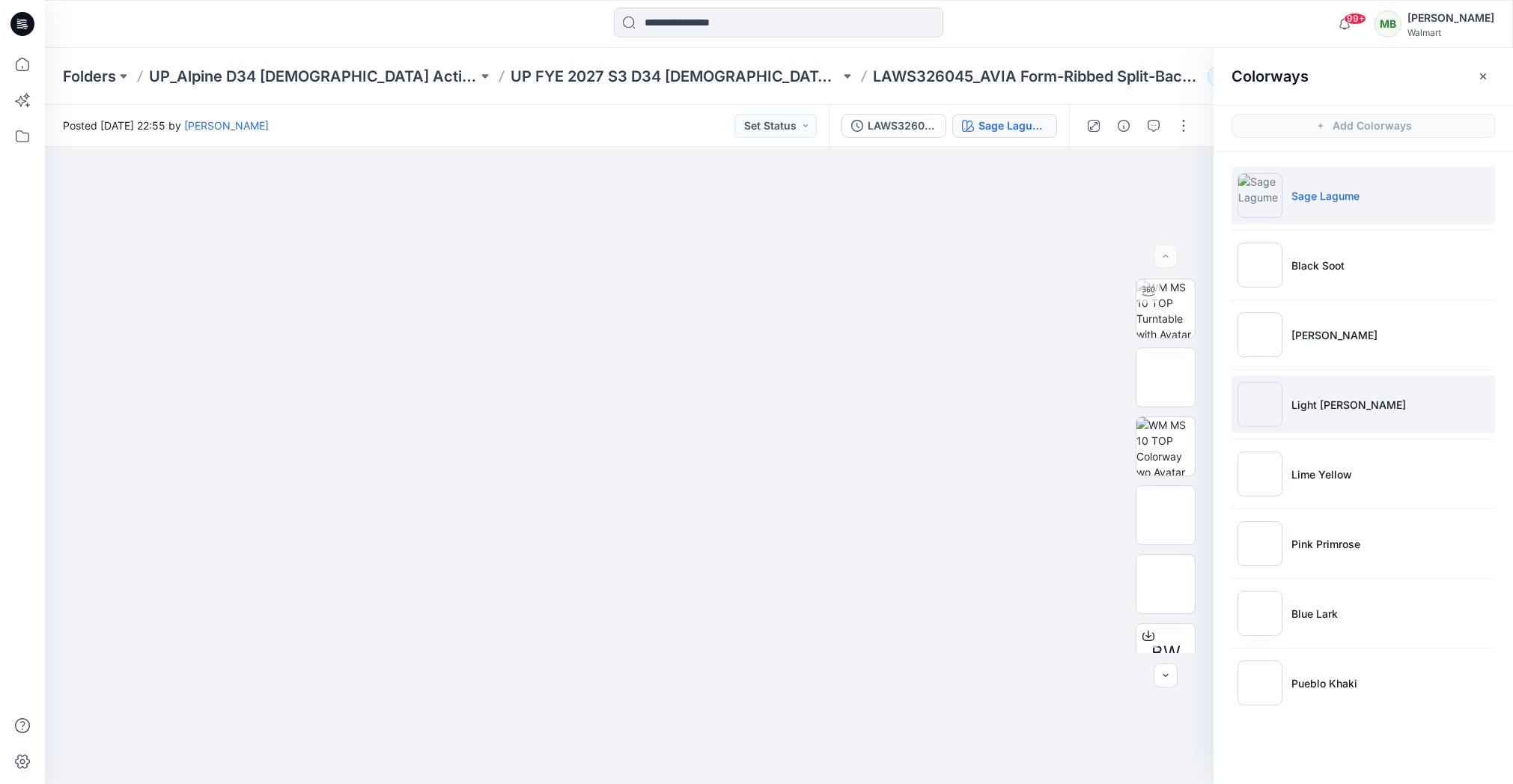
click at [1317, 426] on li "Light [PERSON_NAME]" at bounding box center [1363, 404] width 263 height 57
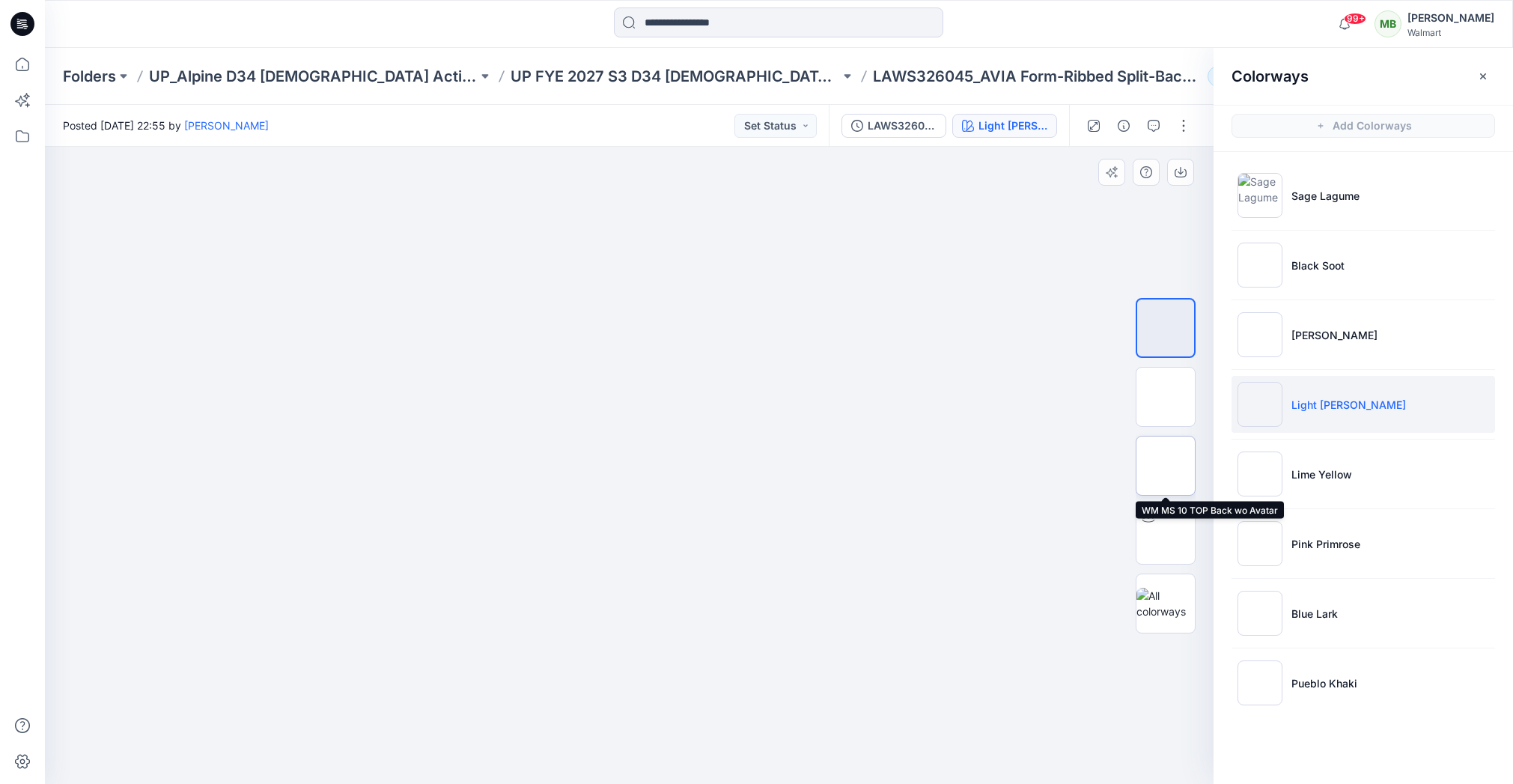
click at [1166, 466] on img at bounding box center [1166, 466] width 0 height 0
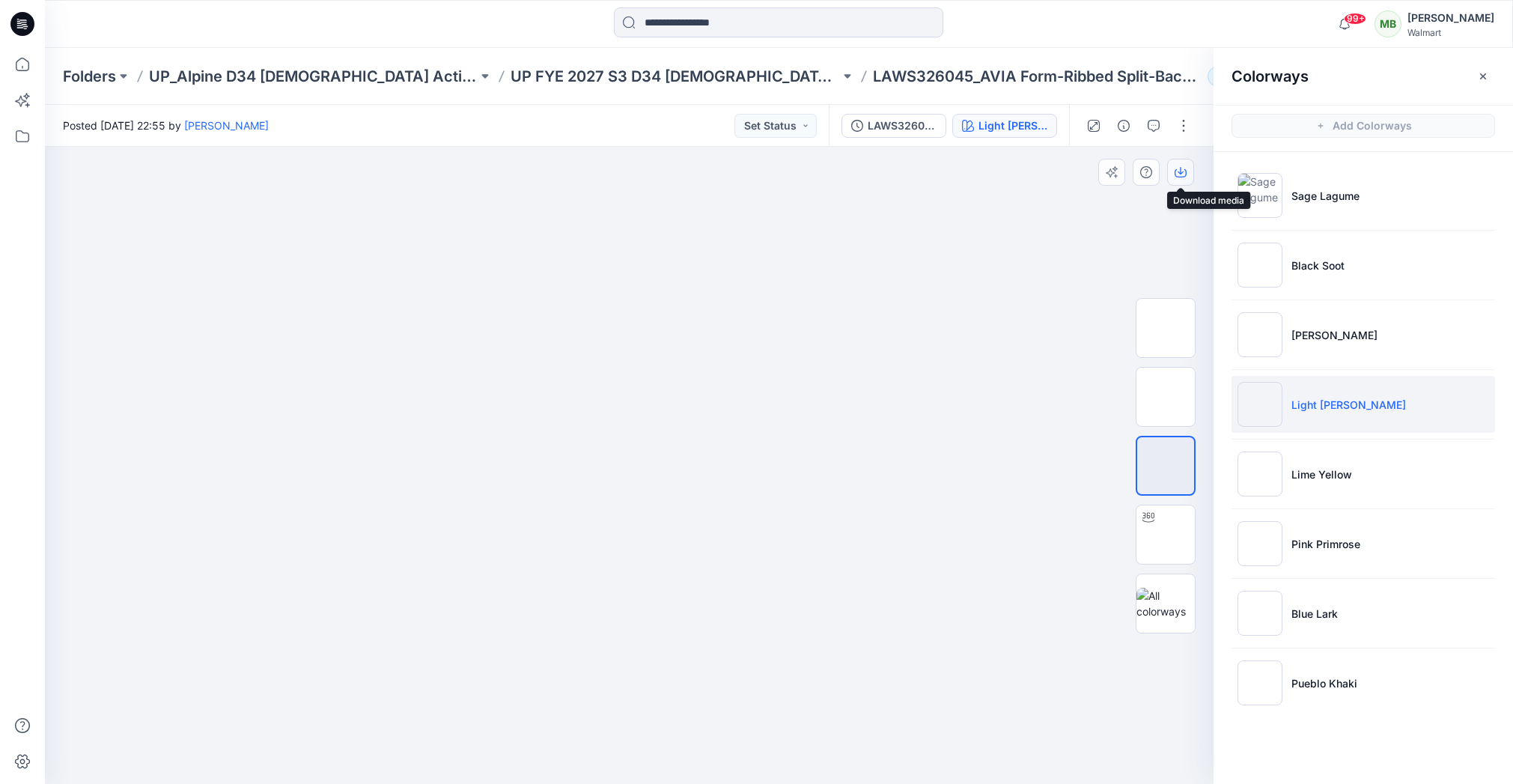
click at [1179, 179] on button "button" at bounding box center [1180, 172] width 27 height 27
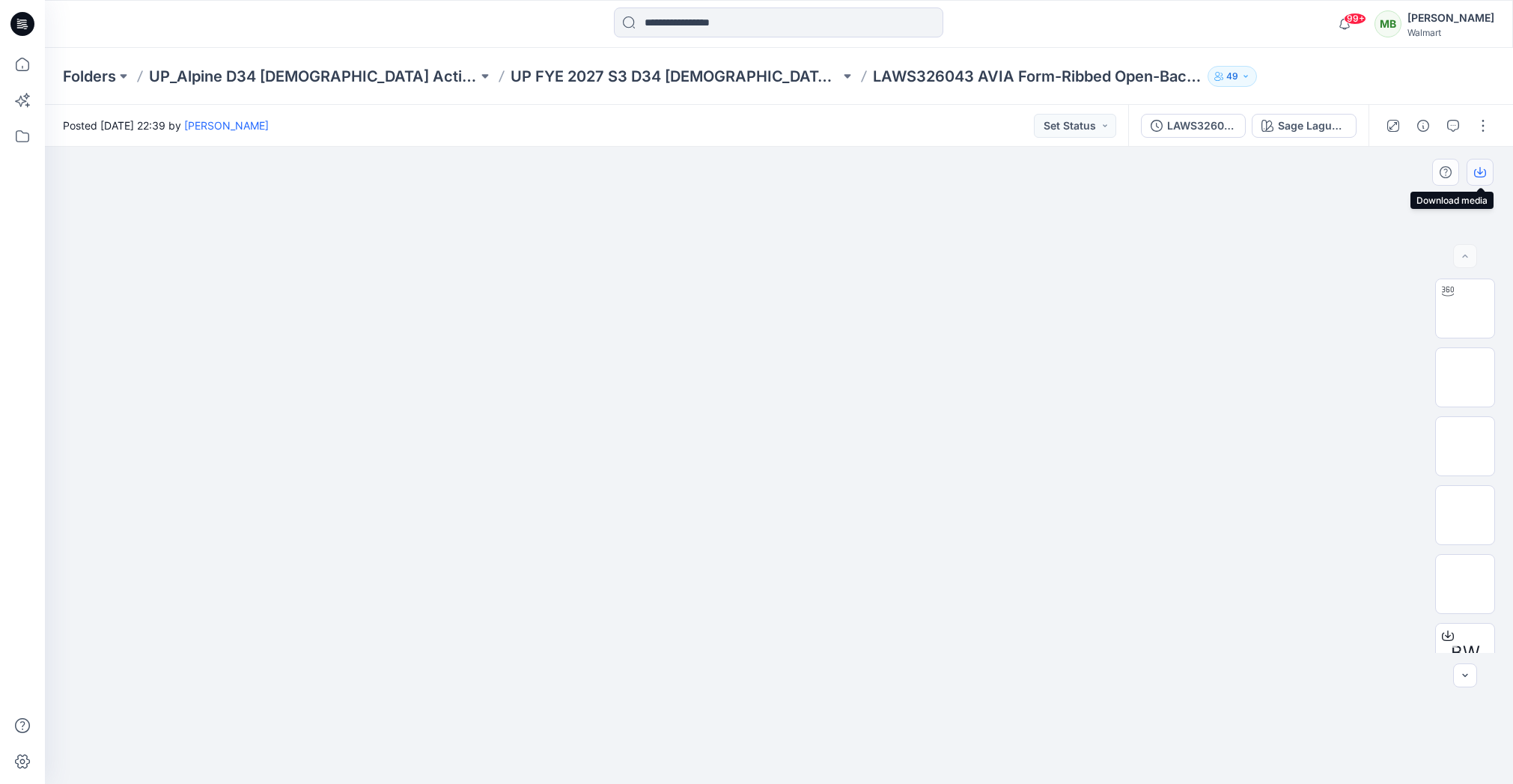
click at [1479, 168] on icon "button" at bounding box center [1479, 172] width 12 height 12
click at [1342, 484] on div at bounding box center [778, 465] width 1468 height 637
click at [1464, 583] on img at bounding box center [1464, 583] width 0 height 0
click at [1324, 123] on div "Sage Lagume" at bounding box center [1312, 126] width 69 height 17
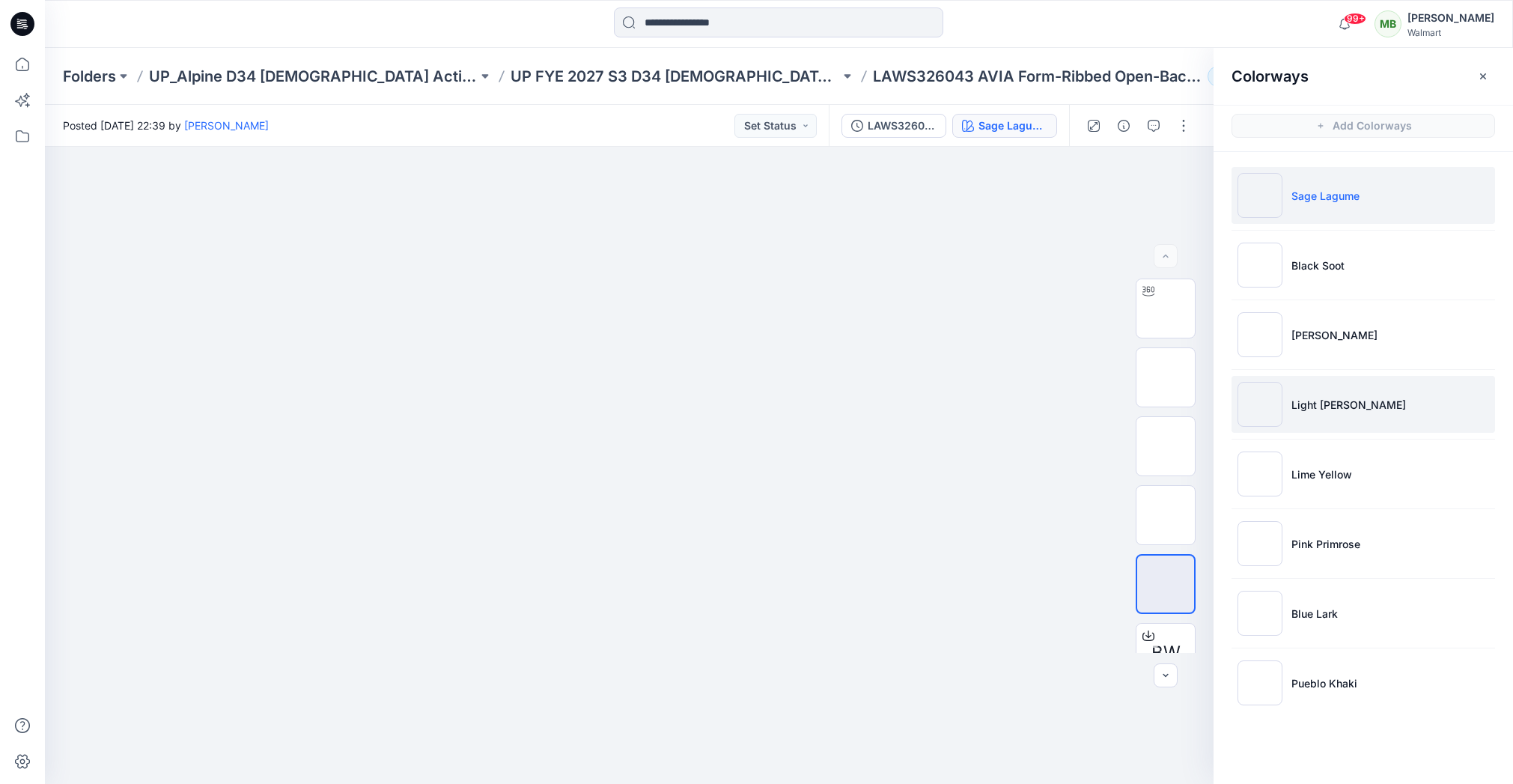
click at [1303, 398] on p "Light Grey Heather" at bounding box center [1348, 404] width 115 height 16
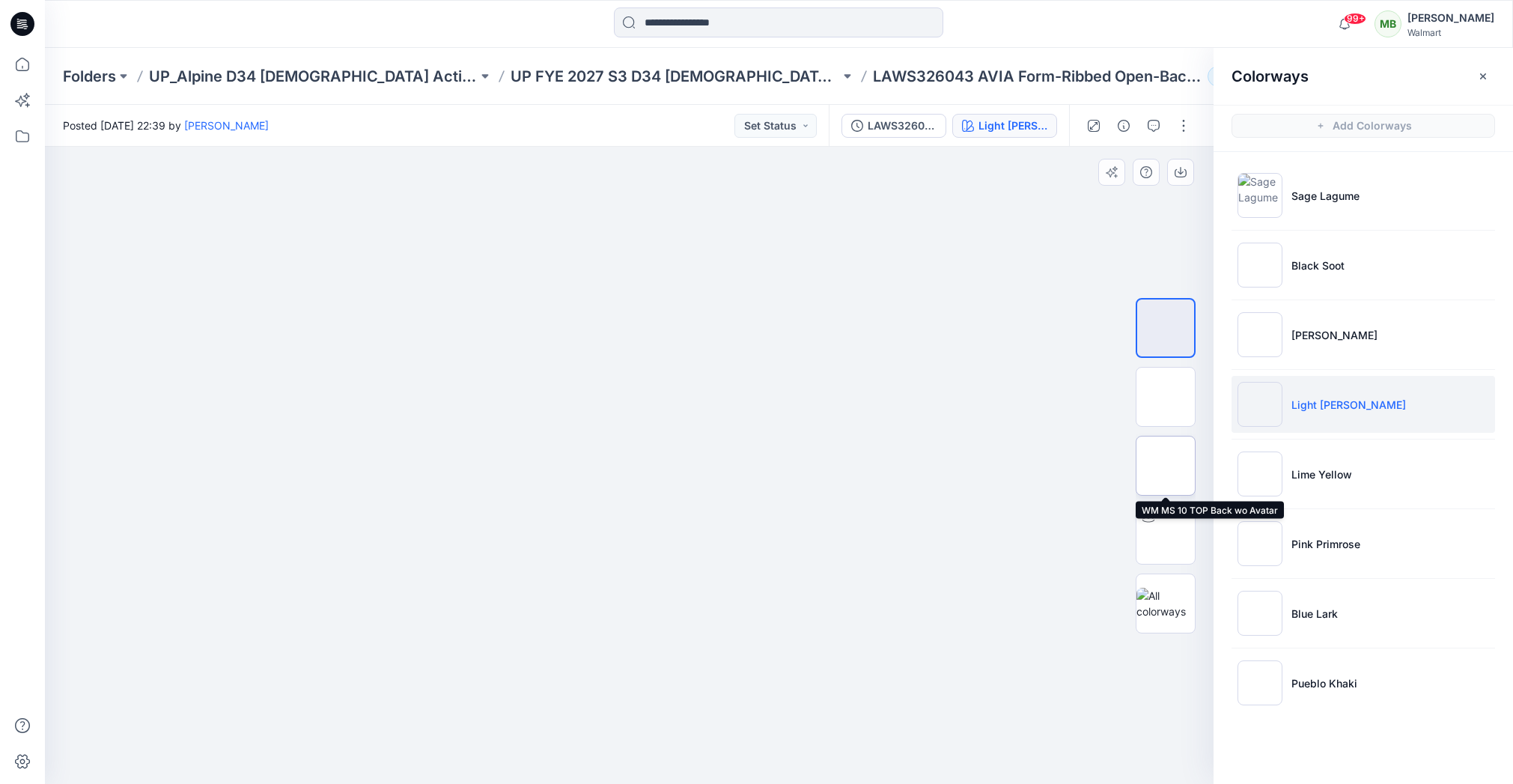
click at [1166, 466] on img at bounding box center [1166, 466] width 0 height 0
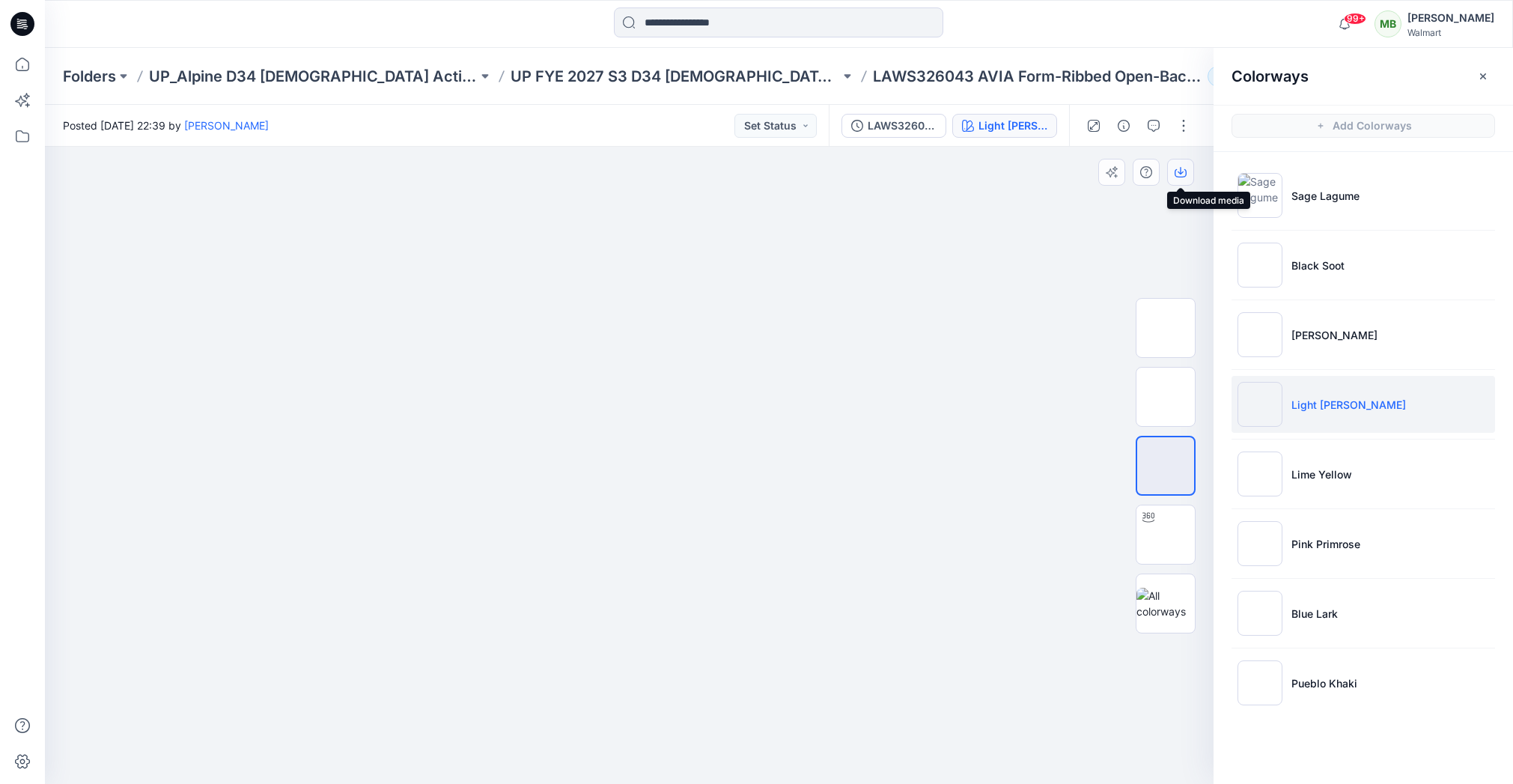
click at [1184, 176] on icon "button" at bounding box center [1180, 172] width 12 height 12
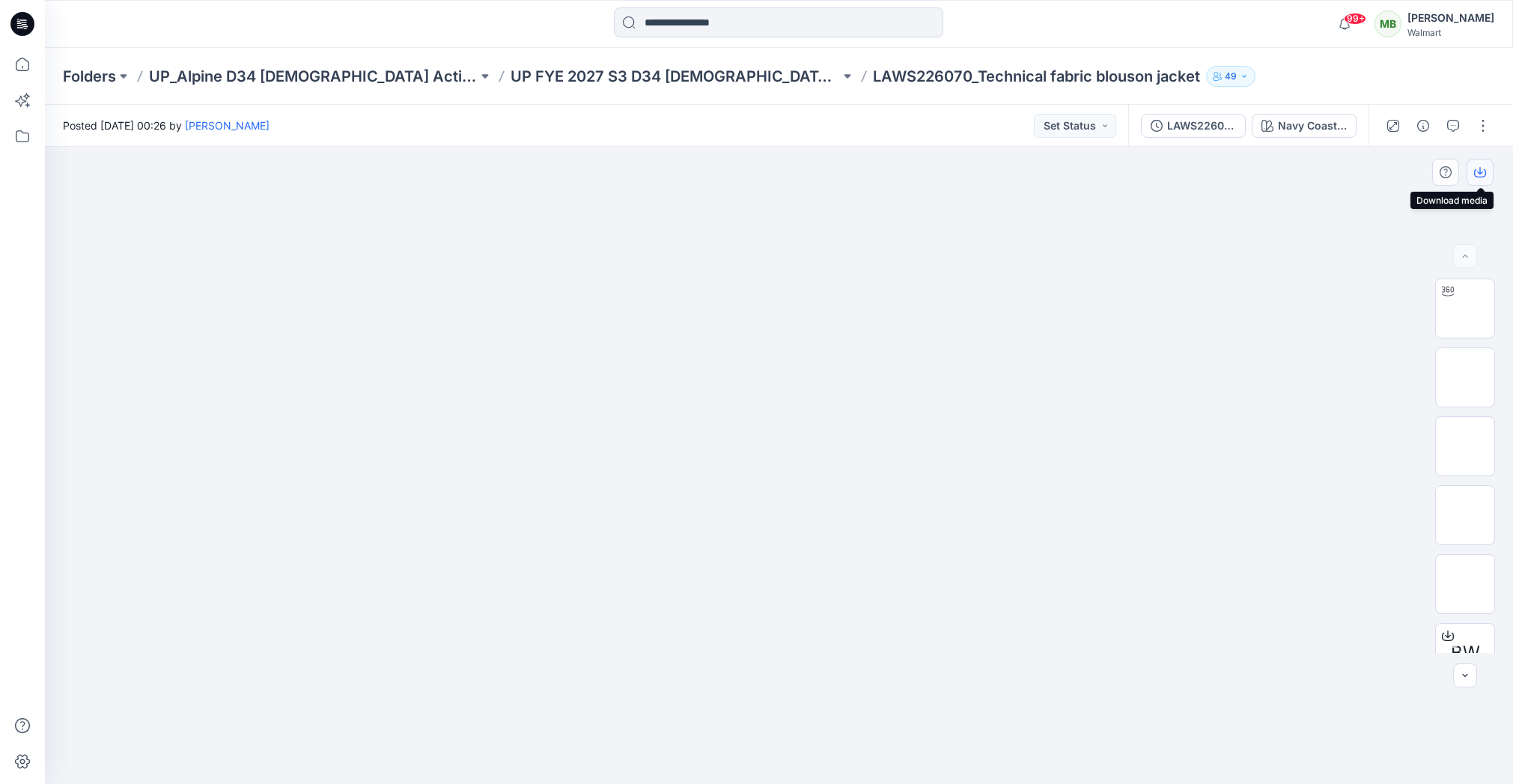
click at [1477, 177] on icon "button" at bounding box center [1479, 172] width 12 height 12
drag, startPoint x: 1478, startPoint y: 171, endPoint x: 1476, endPoint y: 147, distance: 24.1
click at [1478, 171] on icon "button" at bounding box center [1479, 172] width 12 height 12
click at [1477, 166] on icon "button" at bounding box center [1479, 172] width 12 height 12
click at [1481, 168] on icon "button" at bounding box center [1479, 172] width 12 height 12
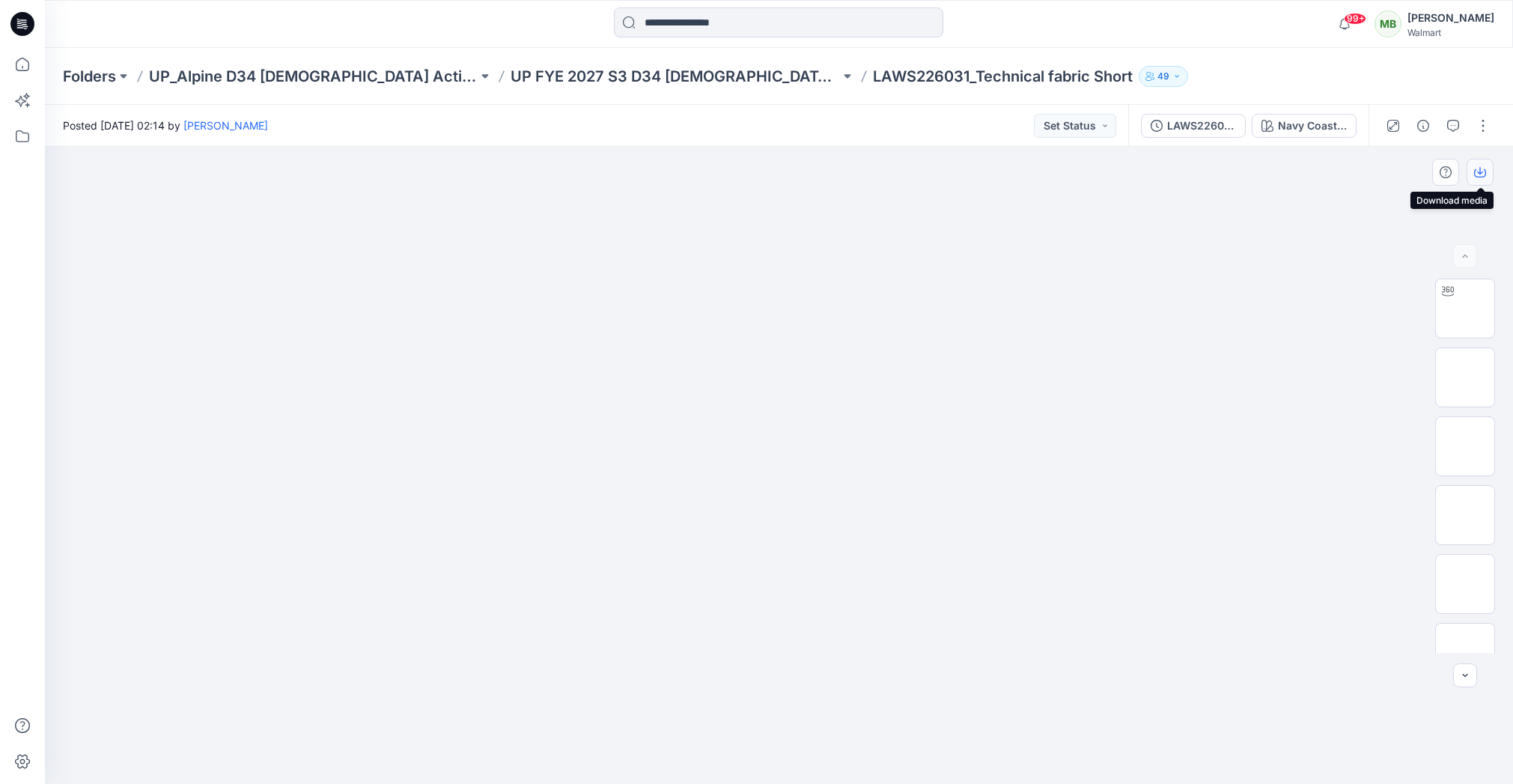
click at [1476, 174] on icon "button" at bounding box center [1479, 172] width 12 height 12
click at [1479, 178] on button "button" at bounding box center [1479, 172] width 27 height 27
click at [1484, 175] on icon "button" at bounding box center [1479, 173] width 12 height 8
click at [1479, 177] on icon "button" at bounding box center [1479, 172] width 12 height 12
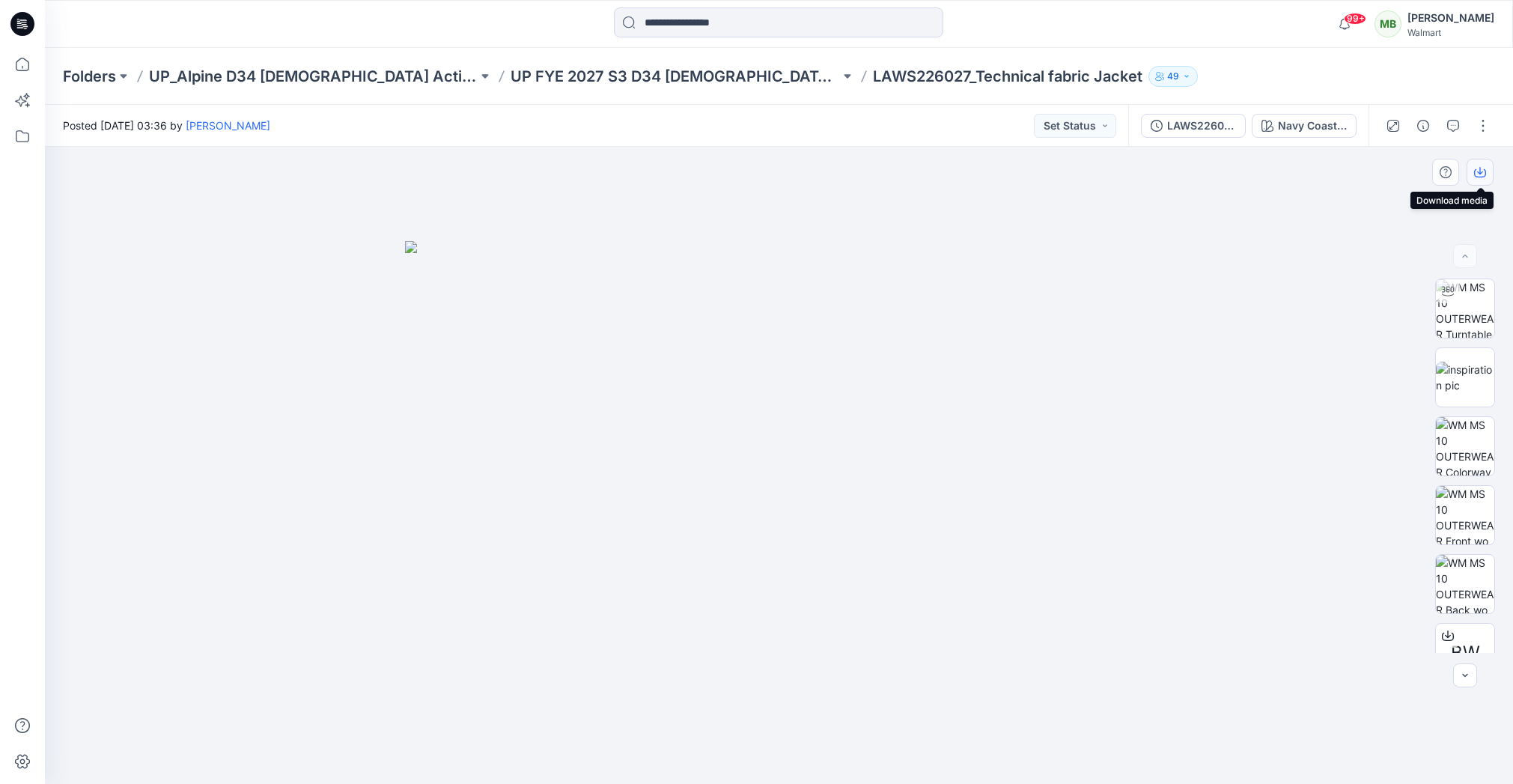
click at [1478, 175] on icon "button" at bounding box center [1479, 172] width 12 height 12
click at [1477, 171] on icon "button" at bounding box center [1479, 172] width 12 height 12
click at [1478, 176] on icon "button" at bounding box center [1479, 173] width 12 height 8
click at [1478, 175] on icon "button" at bounding box center [1479, 172] width 12 height 12
click at [1487, 172] on button "button" at bounding box center [1479, 172] width 27 height 27
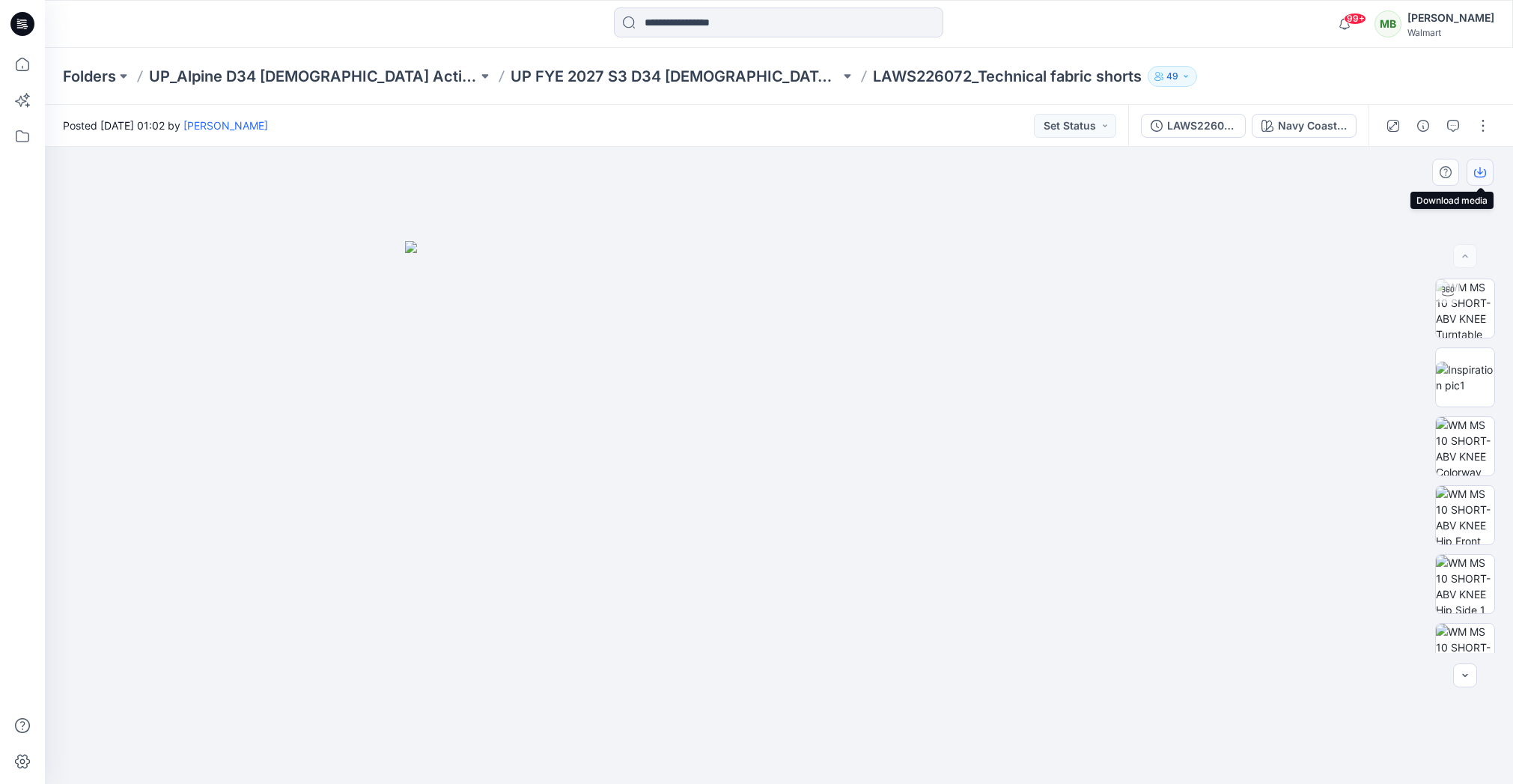
click at [1484, 161] on button "button" at bounding box center [1479, 172] width 27 height 27
click at [1475, 170] on icon "button" at bounding box center [1479, 173] width 12 height 8
click at [1478, 174] on icon "button" at bounding box center [1479, 172] width 12 height 12
click at [1476, 175] on icon "button" at bounding box center [1479, 173] width 12 height 8
click at [1478, 164] on button "button" at bounding box center [1479, 172] width 27 height 27
